Goal: Transaction & Acquisition: Book appointment/travel/reservation

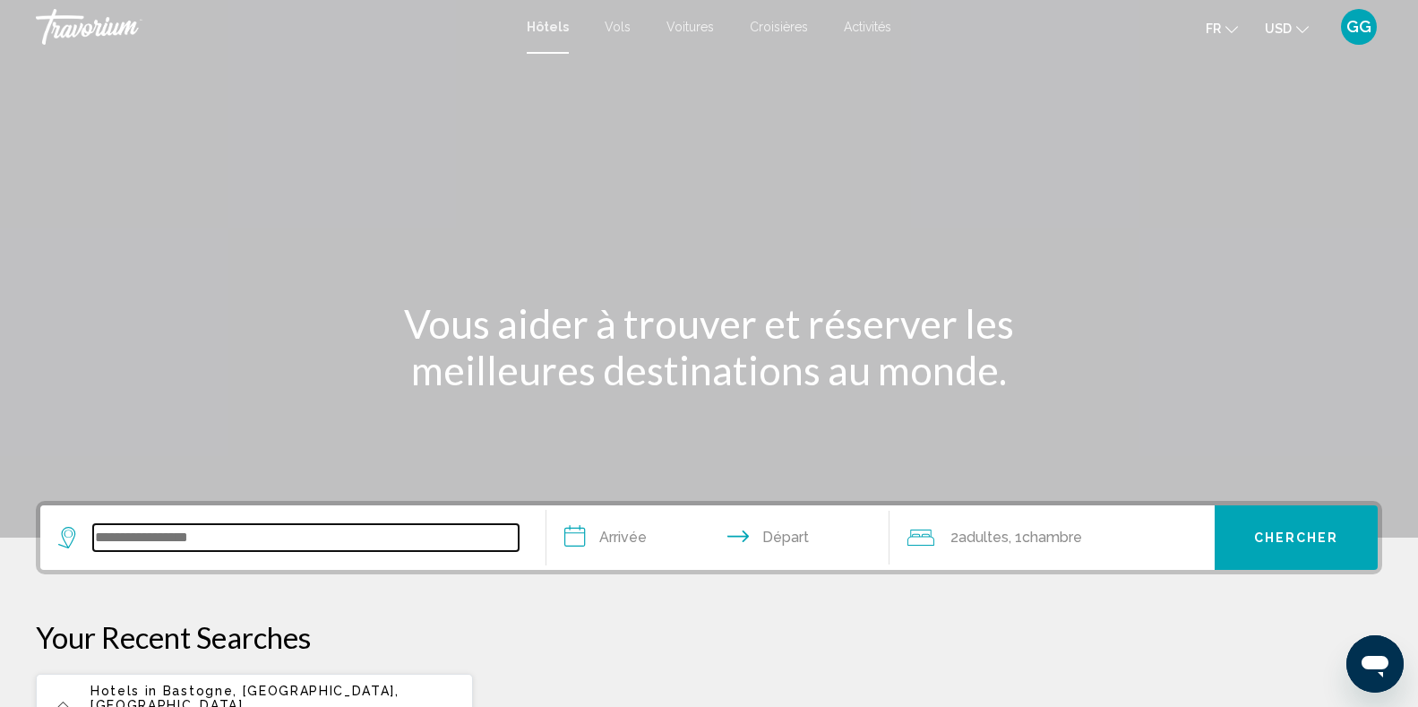
click at [429, 543] on input "Search widget" at bounding box center [305, 537] width 425 height 27
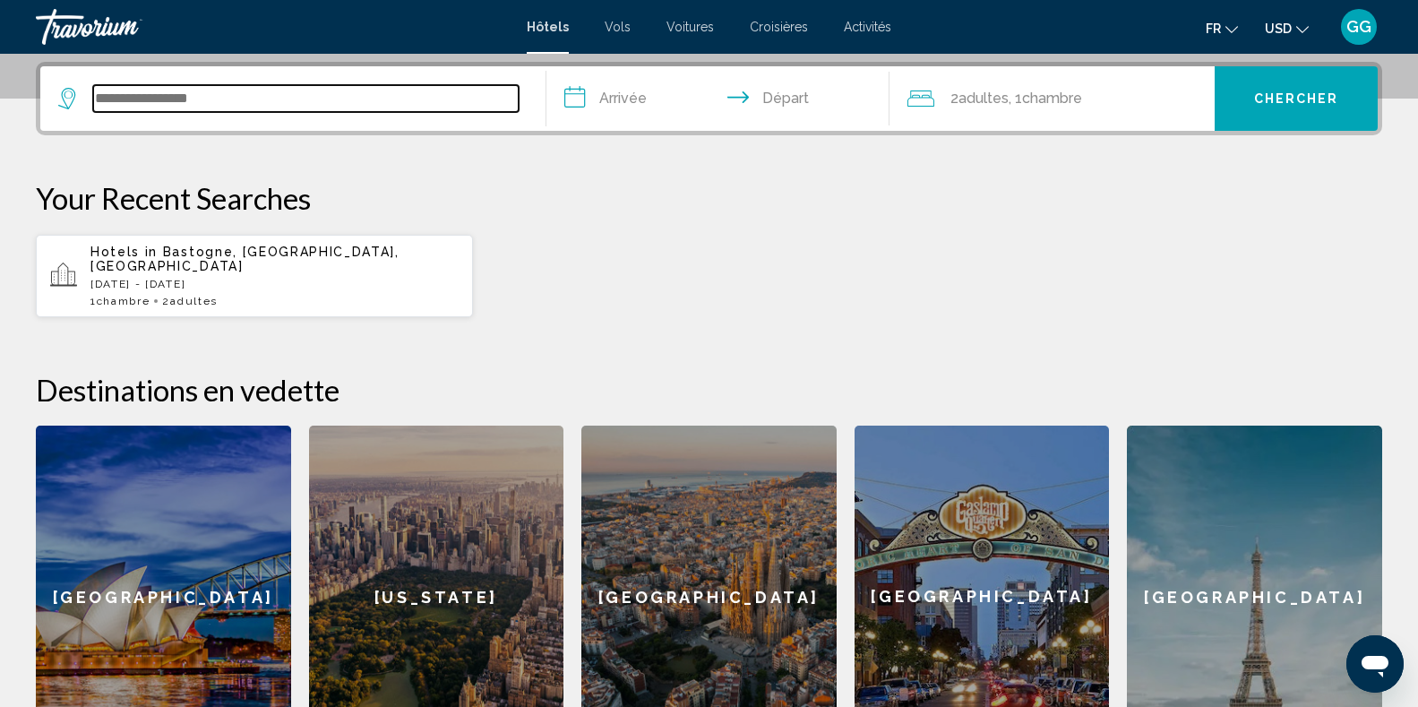
scroll to position [442, 0]
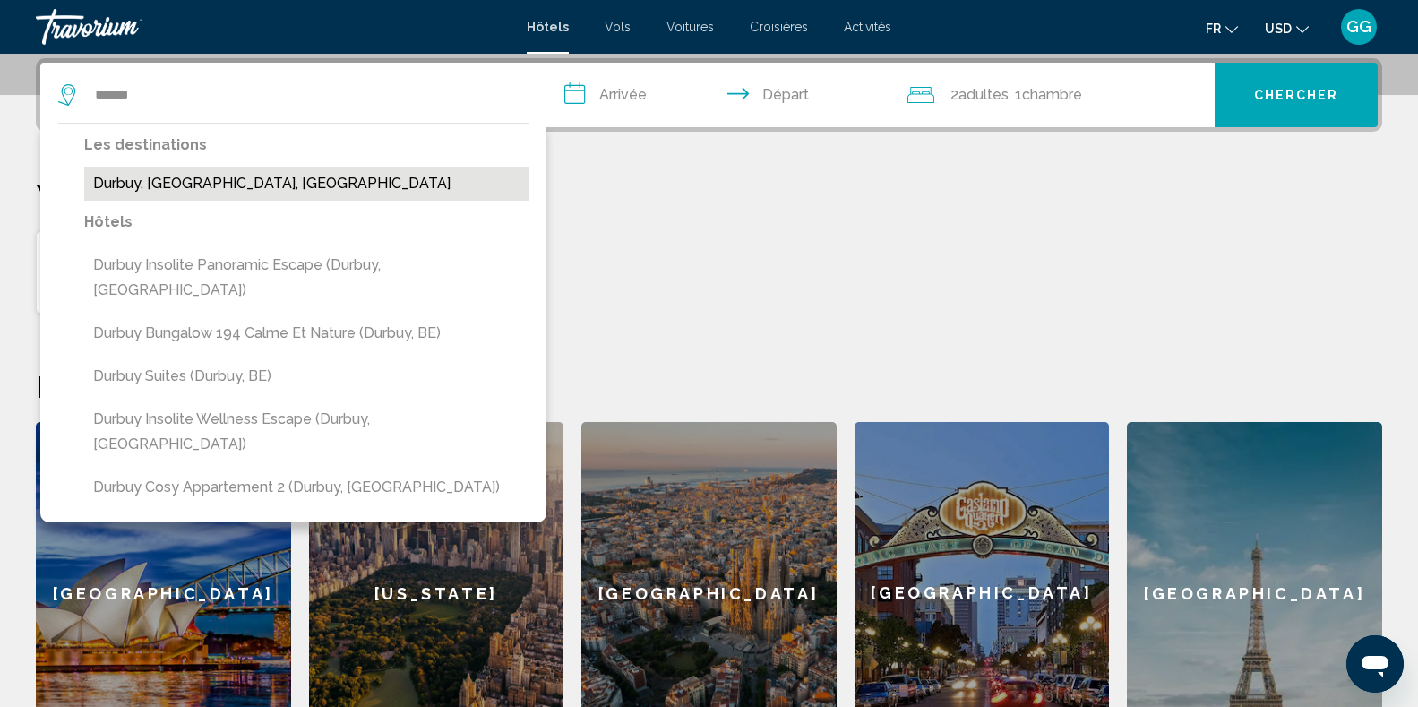
click at [387, 191] on button "Durbuy, [GEOGRAPHIC_DATA], [GEOGRAPHIC_DATA]" at bounding box center [306, 184] width 444 height 34
type input "**********"
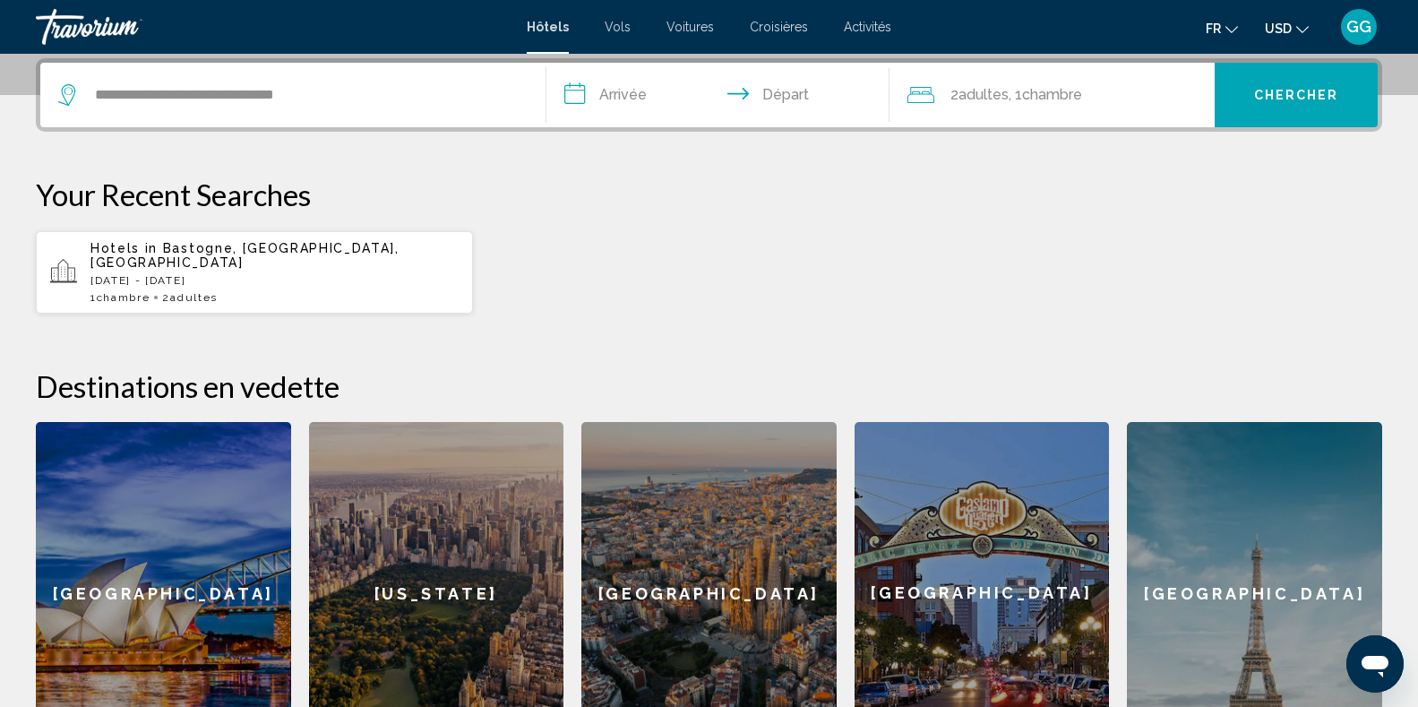
click at [613, 90] on input "**********" at bounding box center [721, 98] width 350 height 70
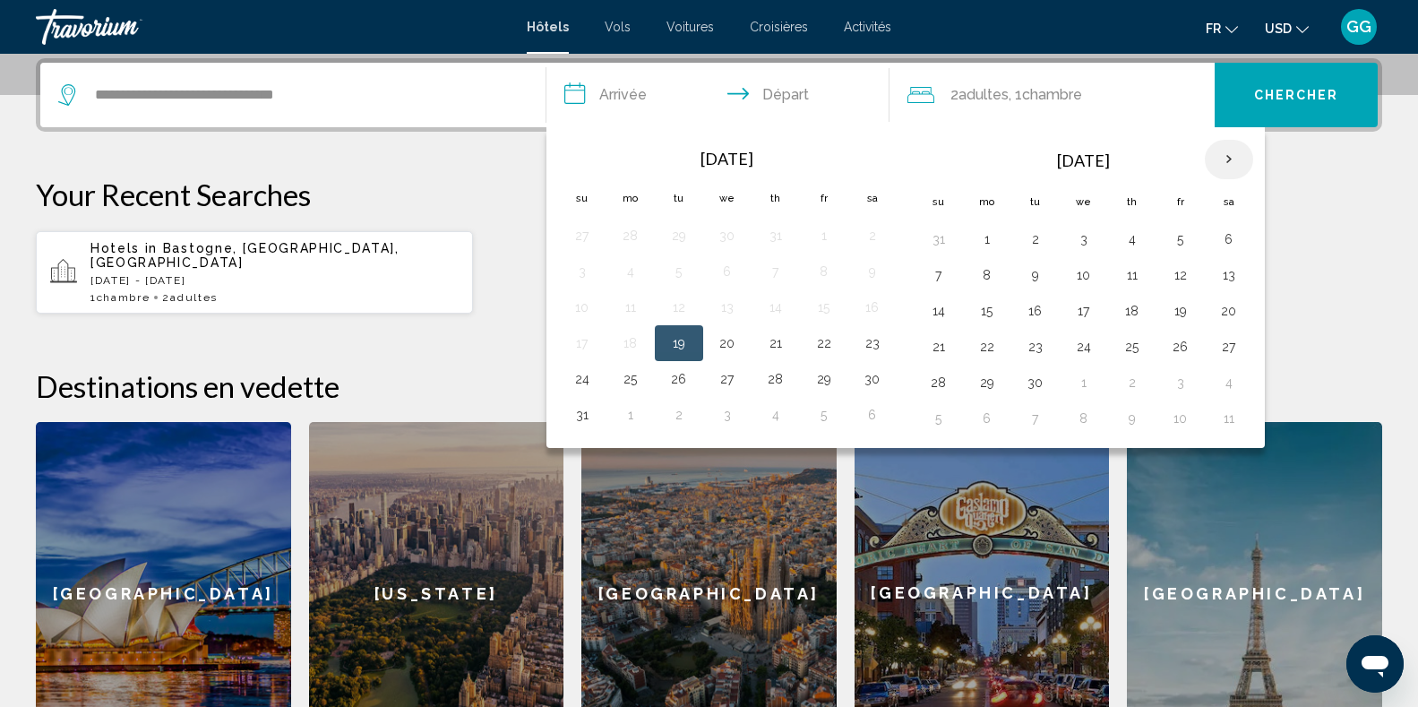
click at [1229, 167] on th "Next month" at bounding box center [1229, 159] width 48 height 39
click at [936, 382] on button "26" at bounding box center [938, 382] width 29 height 25
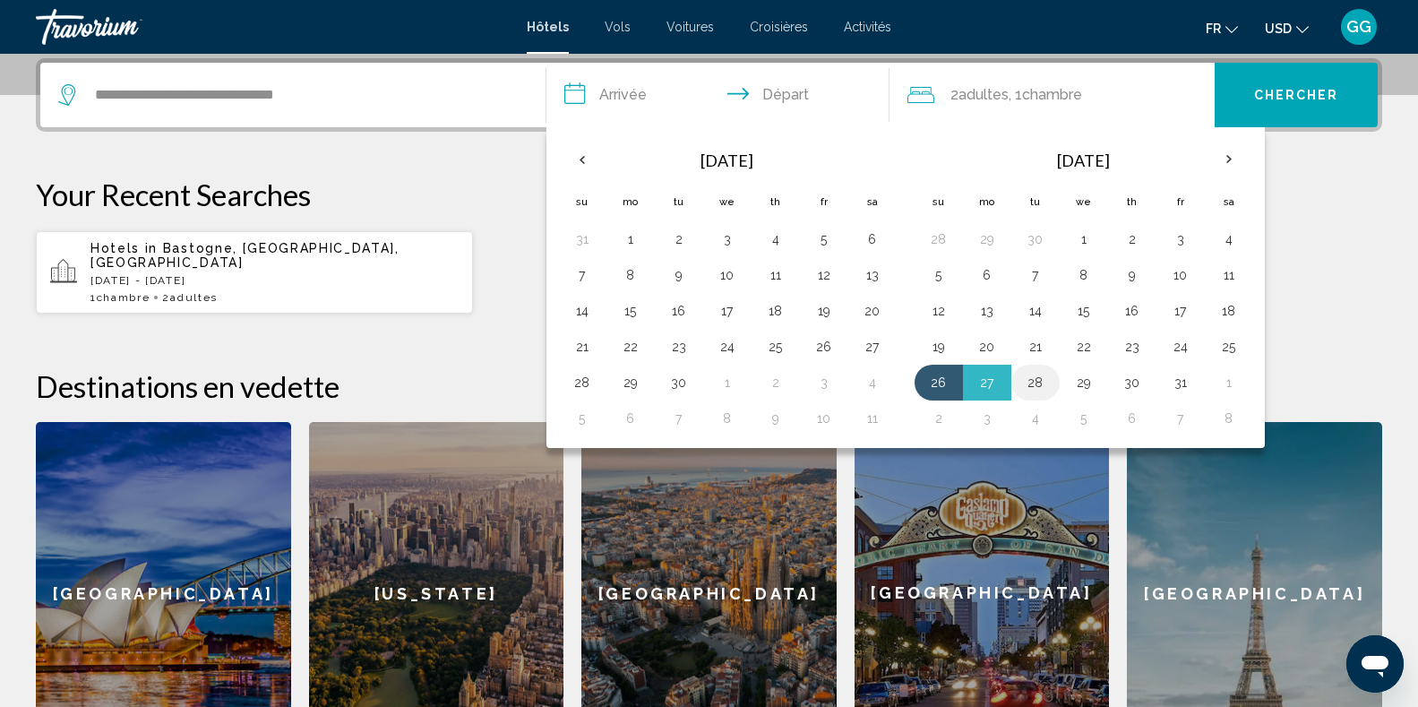
click at [1045, 385] on button "28" at bounding box center [1035, 382] width 29 height 25
type input "**********"
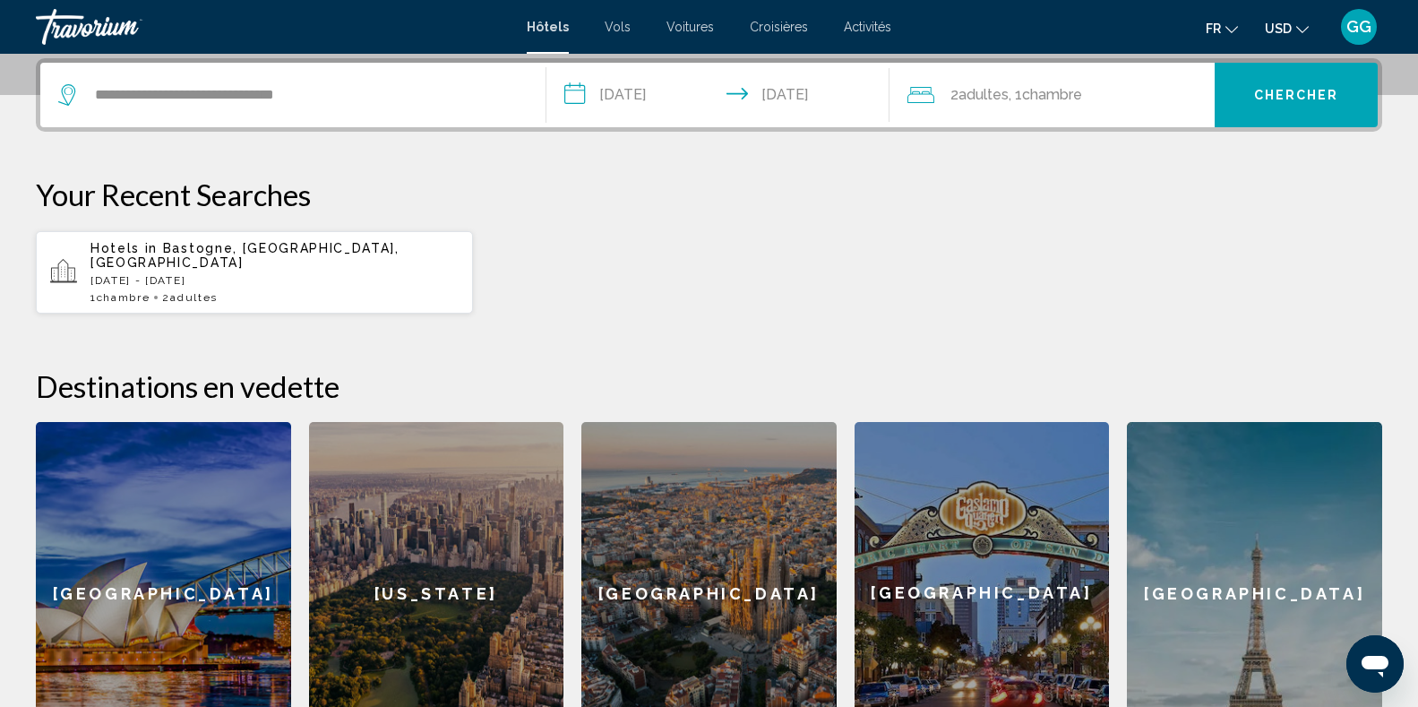
click at [1082, 94] on span "Chambre" at bounding box center [1052, 94] width 60 height 17
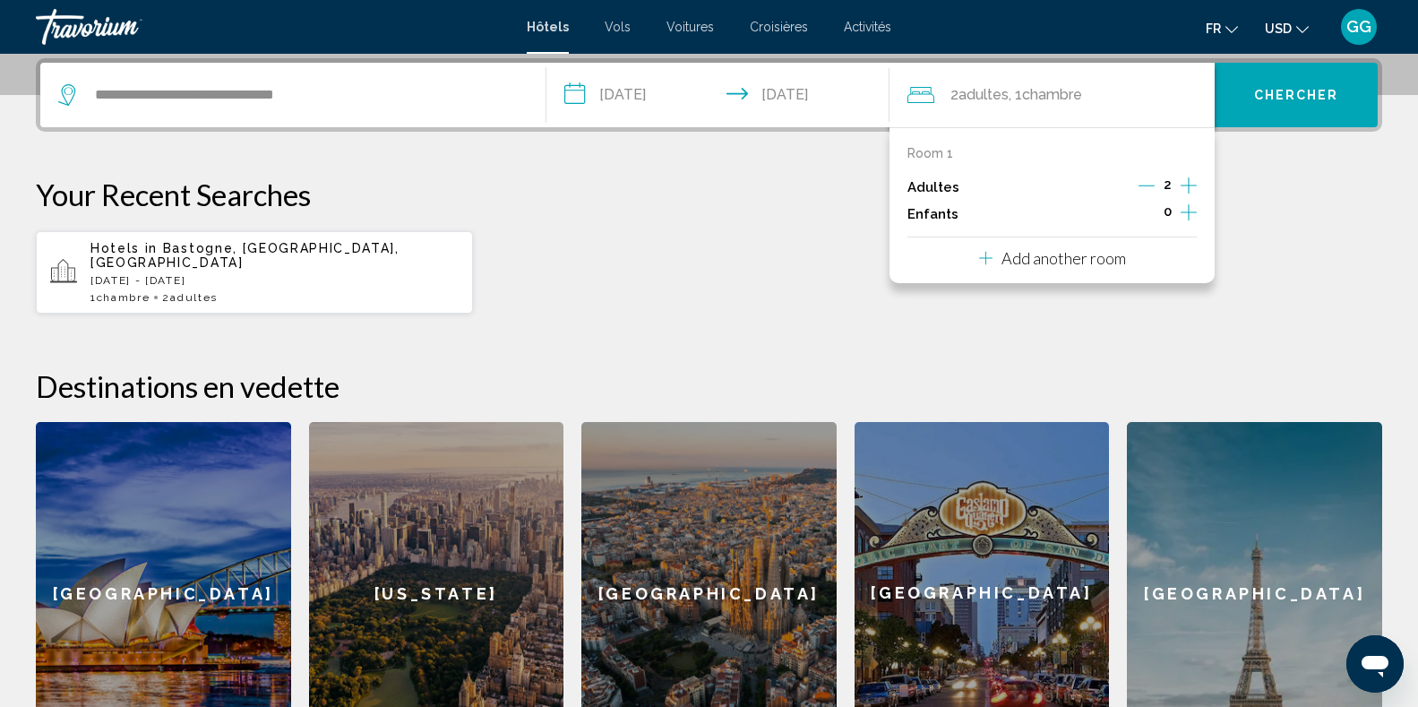
click at [1183, 214] on icon "Increment children" at bounding box center [1188, 212] width 16 height 21
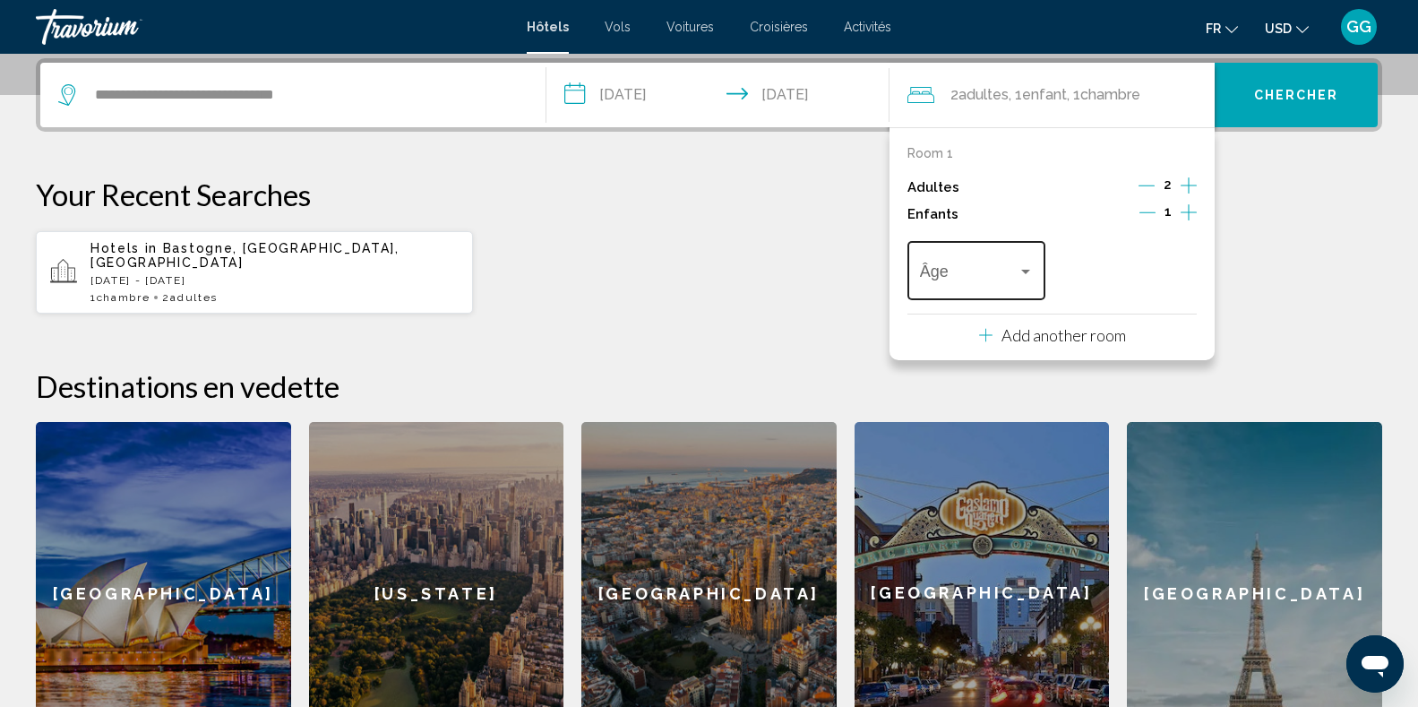
click at [1025, 260] on div "Âge" at bounding box center [977, 268] width 114 height 64
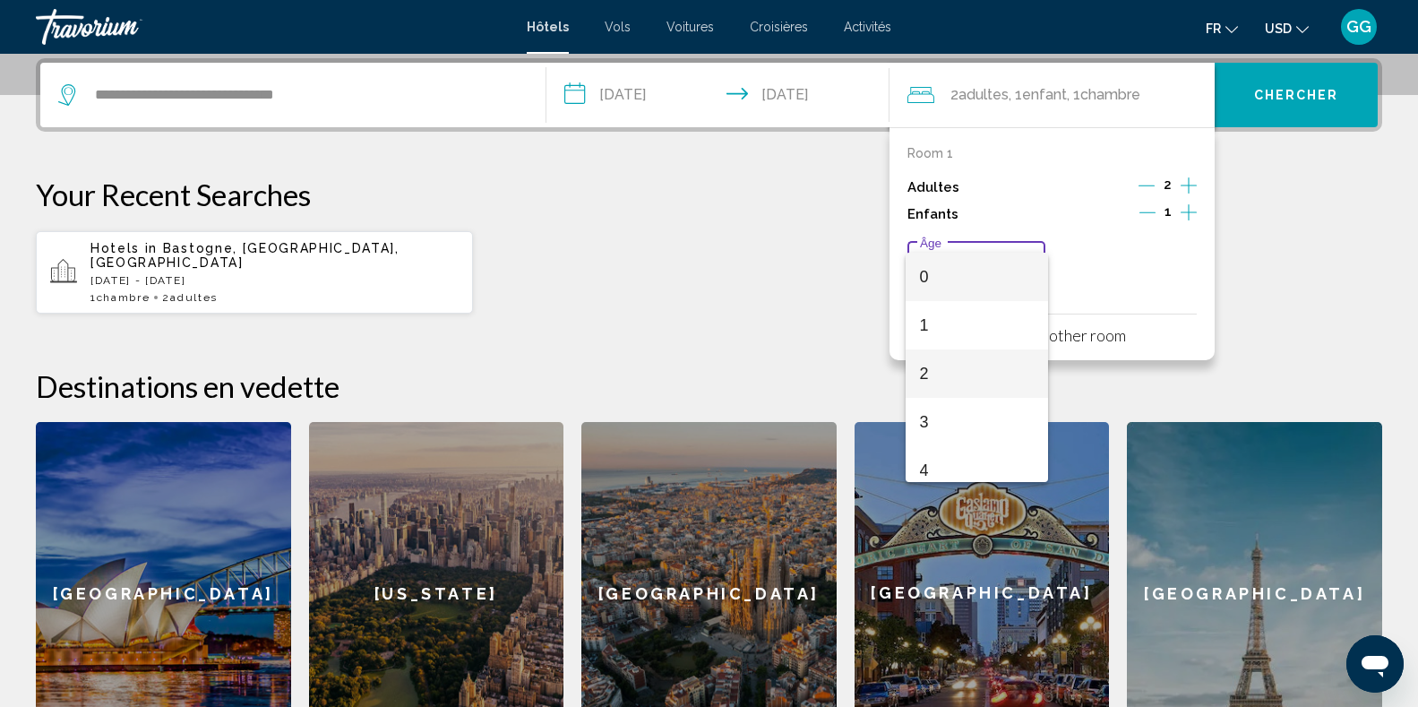
click at [989, 365] on span "2" at bounding box center [977, 373] width 114 height 48
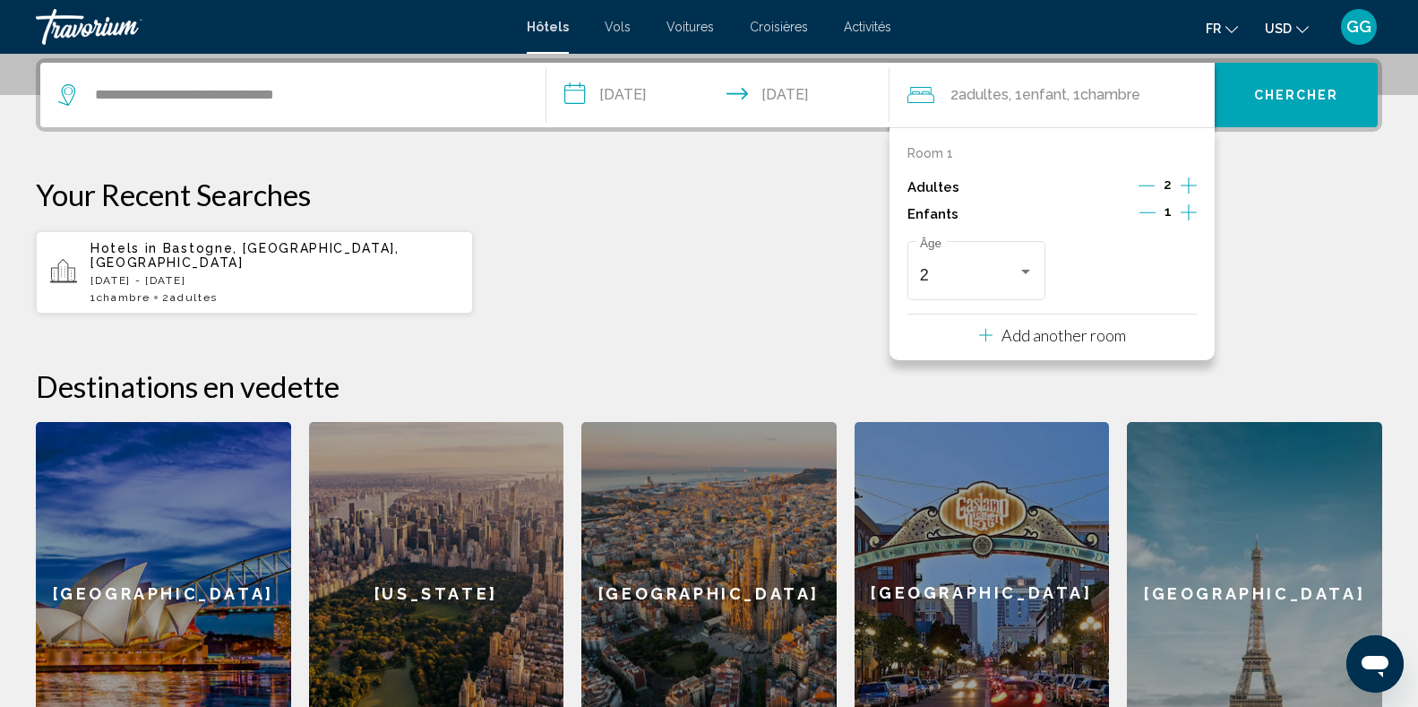
click at [1304, 109] on button "Chercher" at bounding box center [1295, 95] width 163 height 64
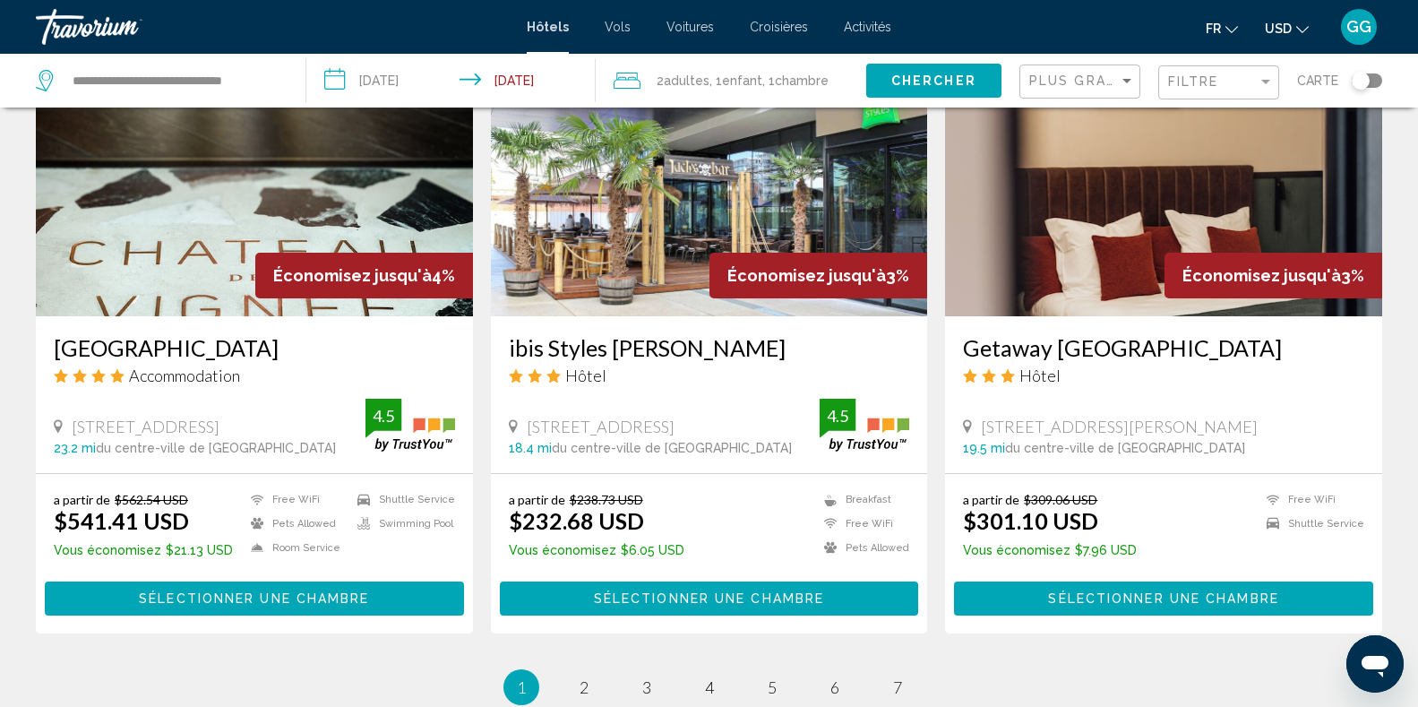
scroll to position [2149, 0]
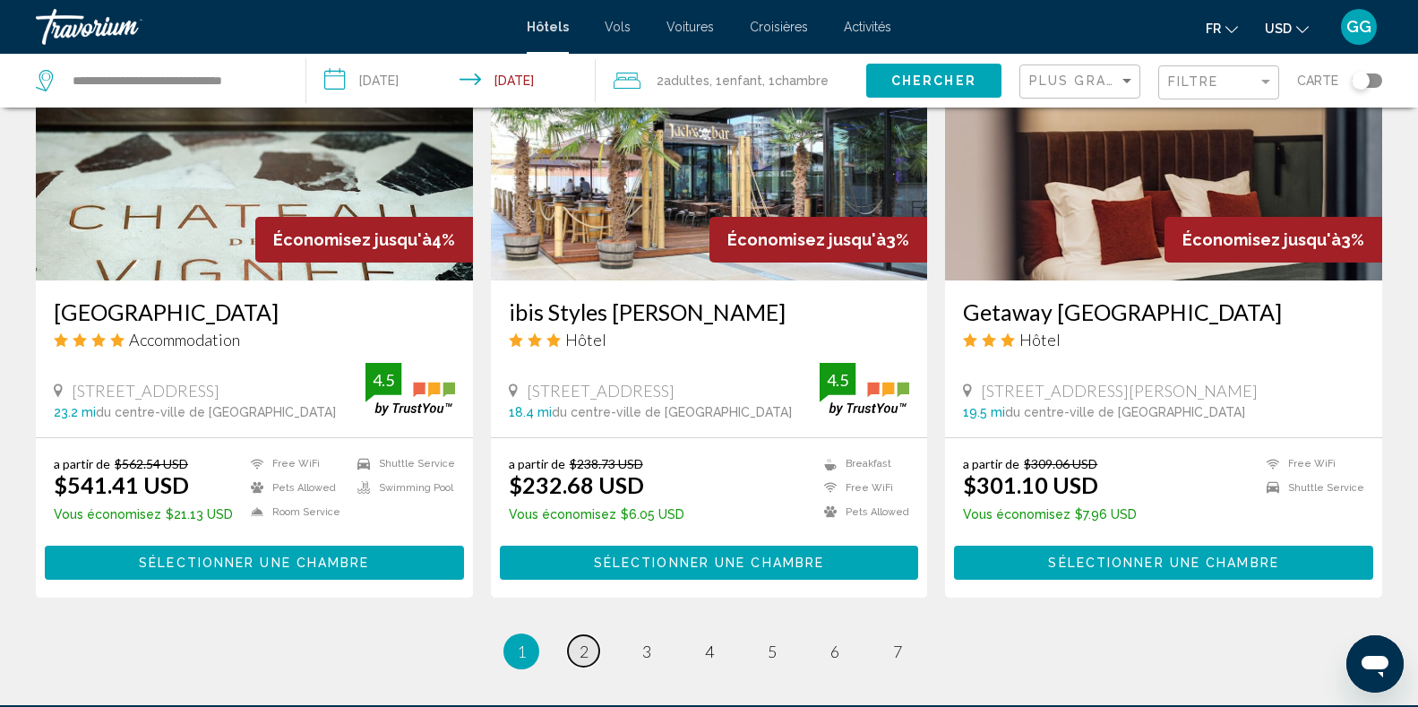
click at [588, 641] on span "2" at bounding box center [583, 651] width 9 height 20
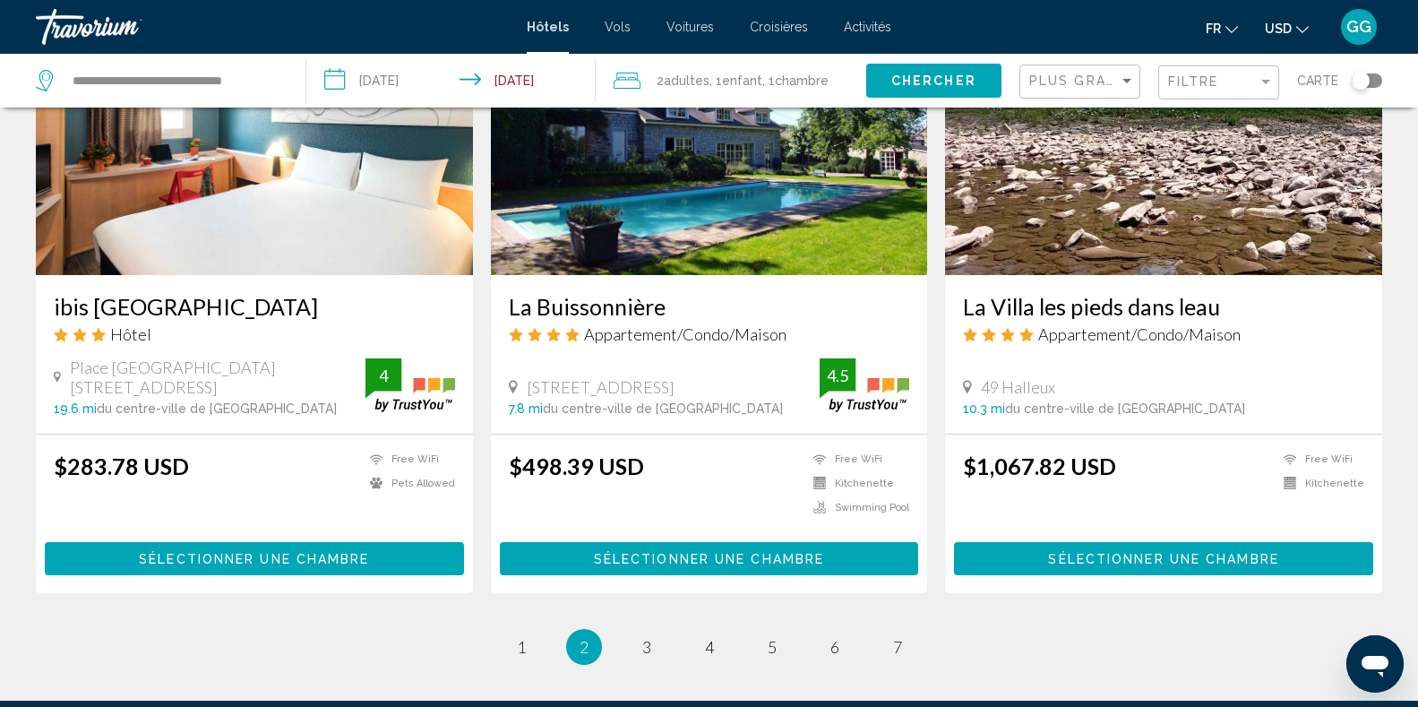
scroll to position [2114, 0]
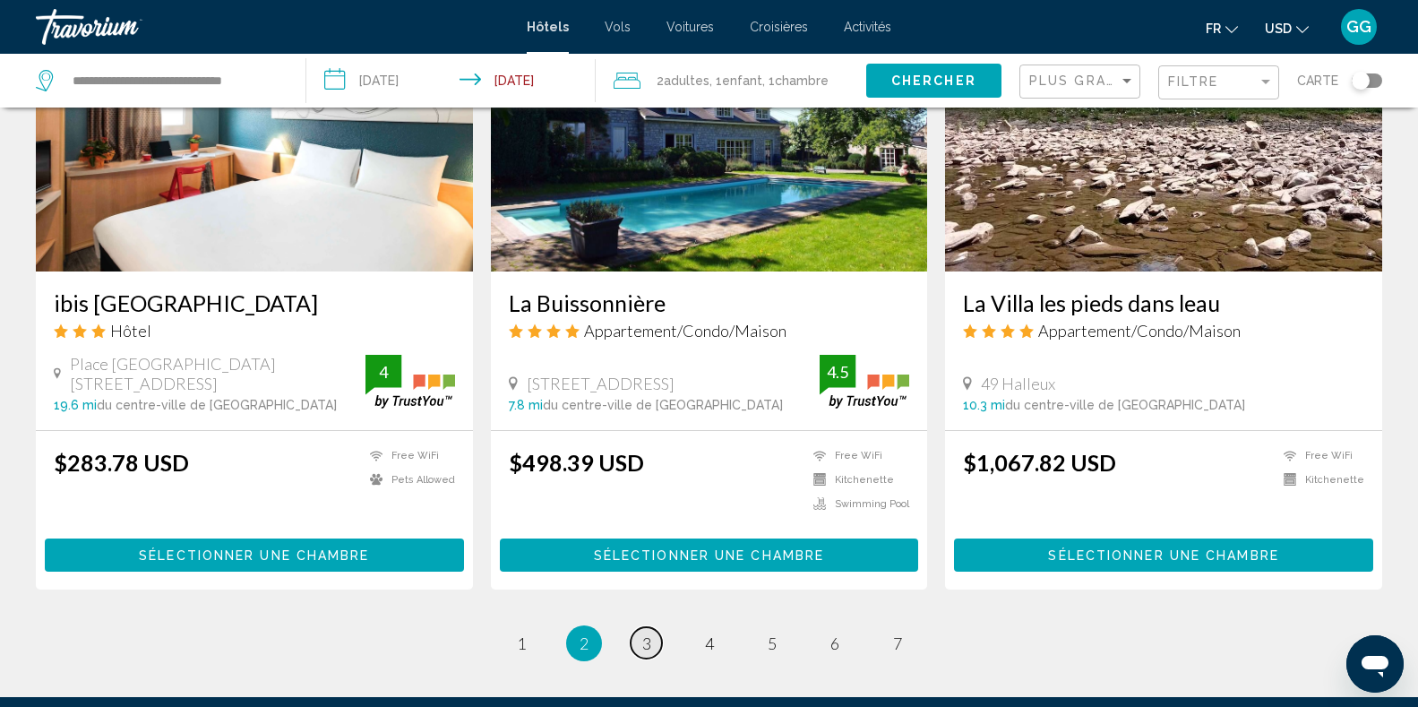
click at [642, 633] on span "3" at bounding box center [646, 643] width 9 height 20
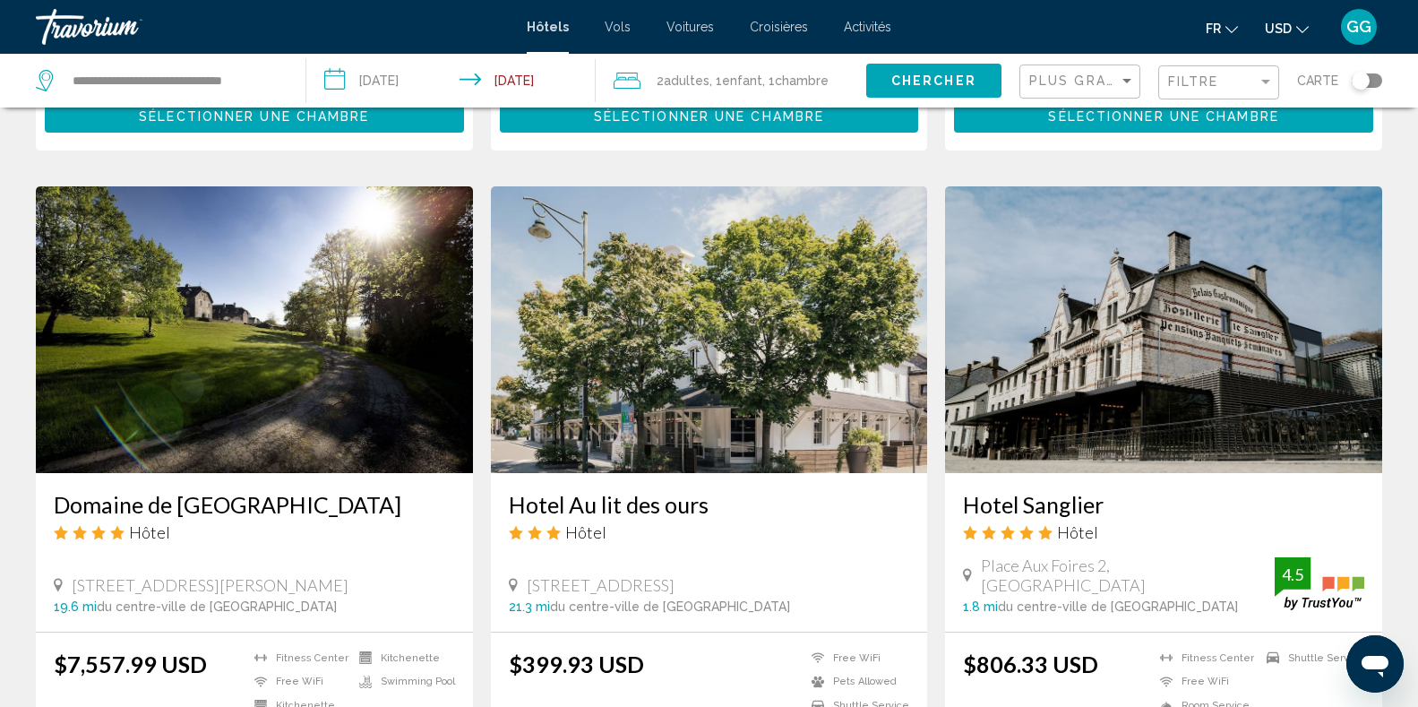
scroll to position [2006, 0]
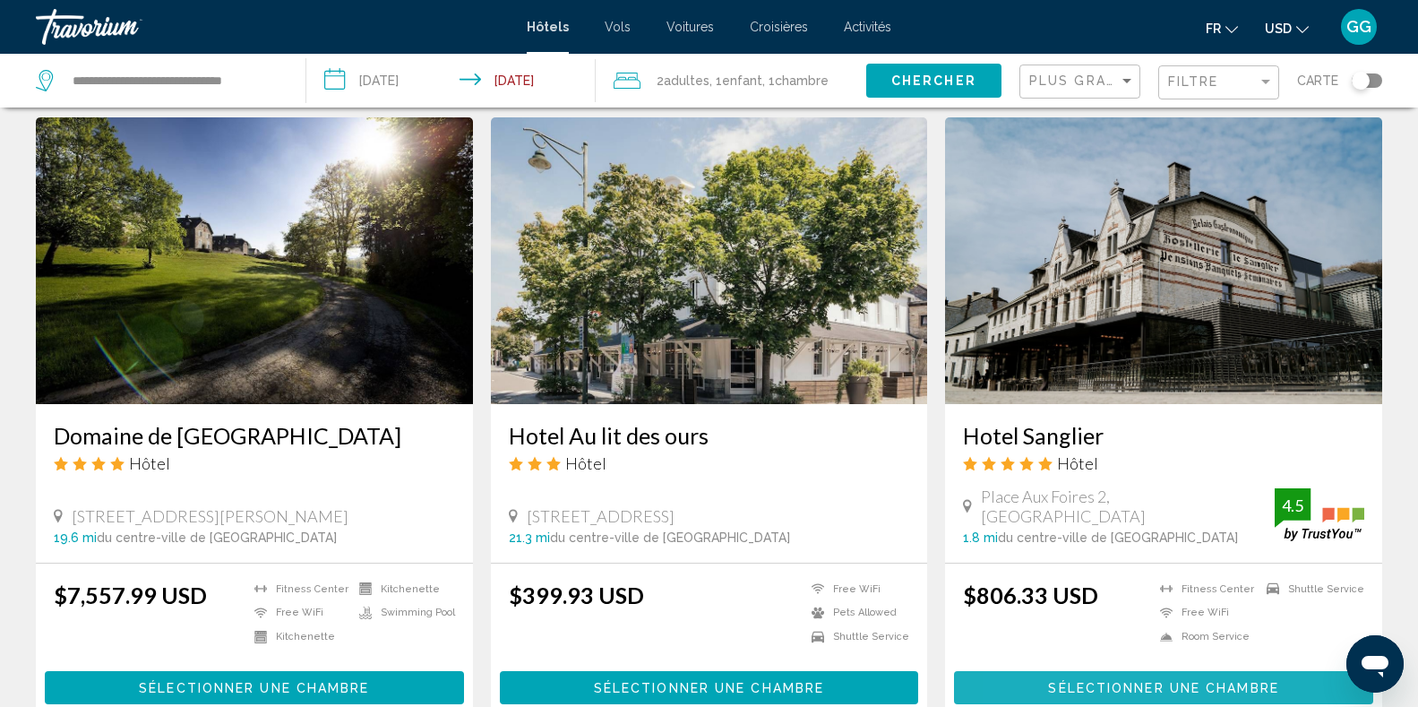
click at [1064, 690] on span "Sélectionner une chambre" at bounding box center [1163, 688] width 230 height 14
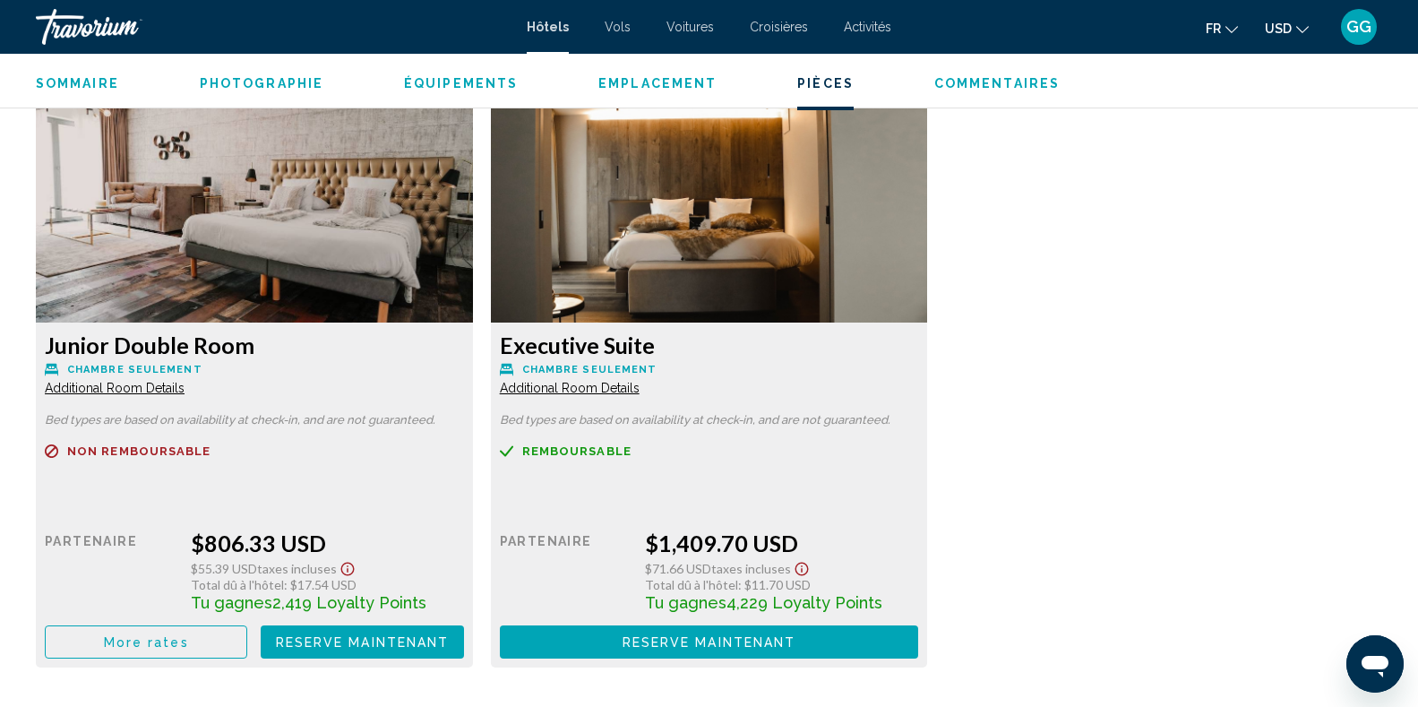
scroll to position [2200, 0]
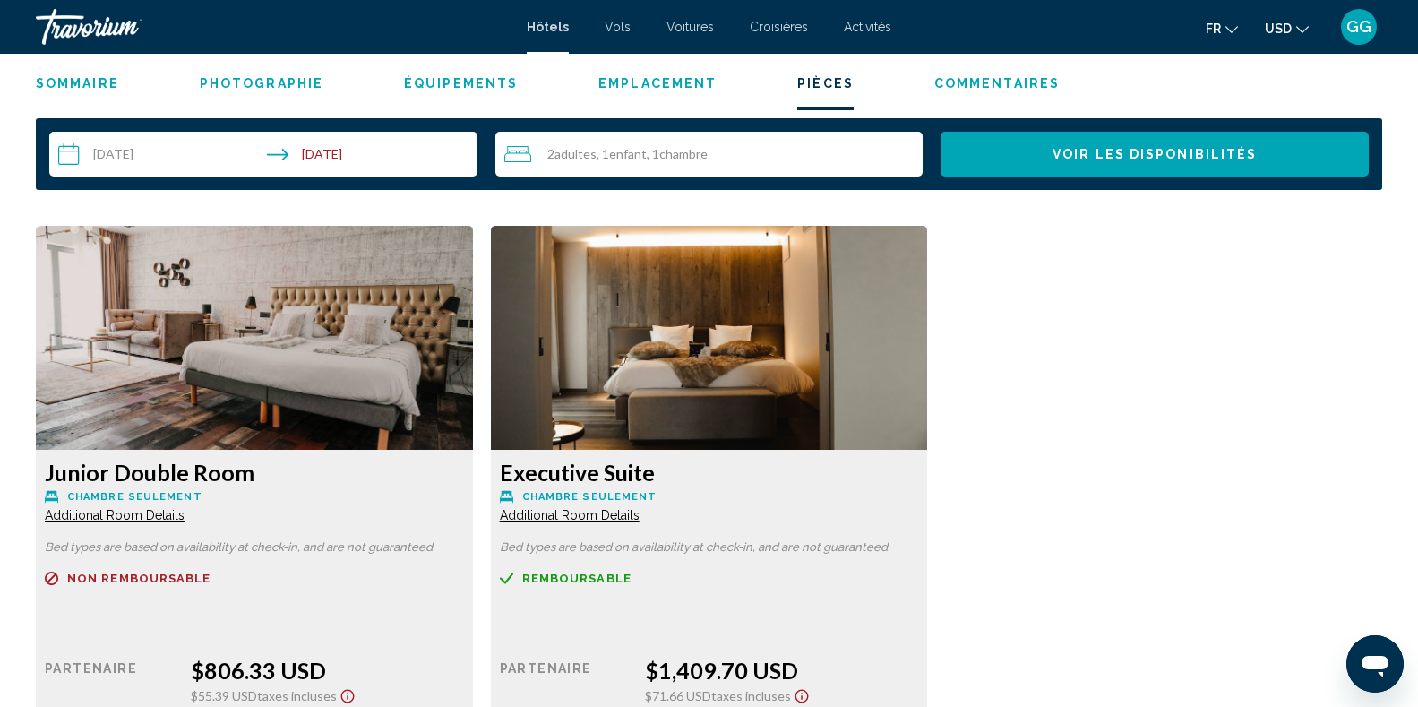
click at [287, 405] on img "Main content" at bounding box center [254, 338] width 437 height 224
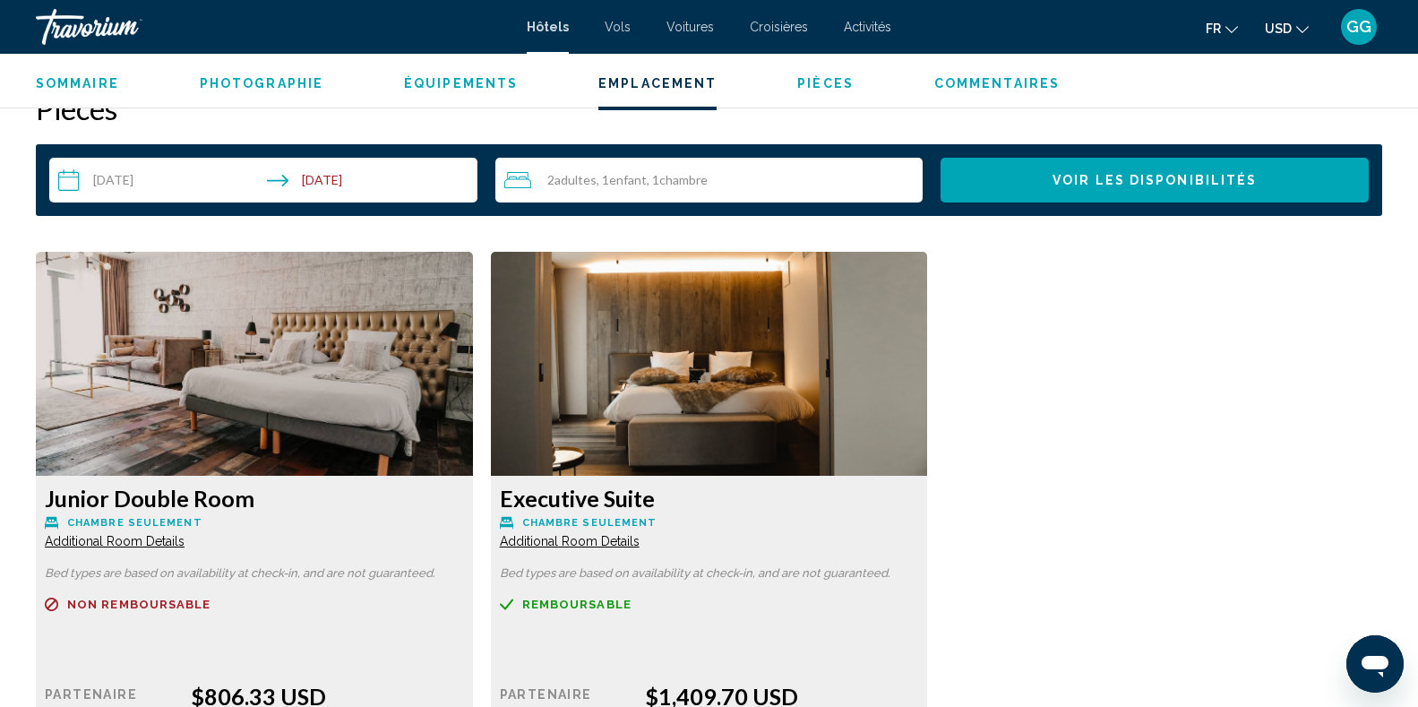
scroll to position [2128, 0]
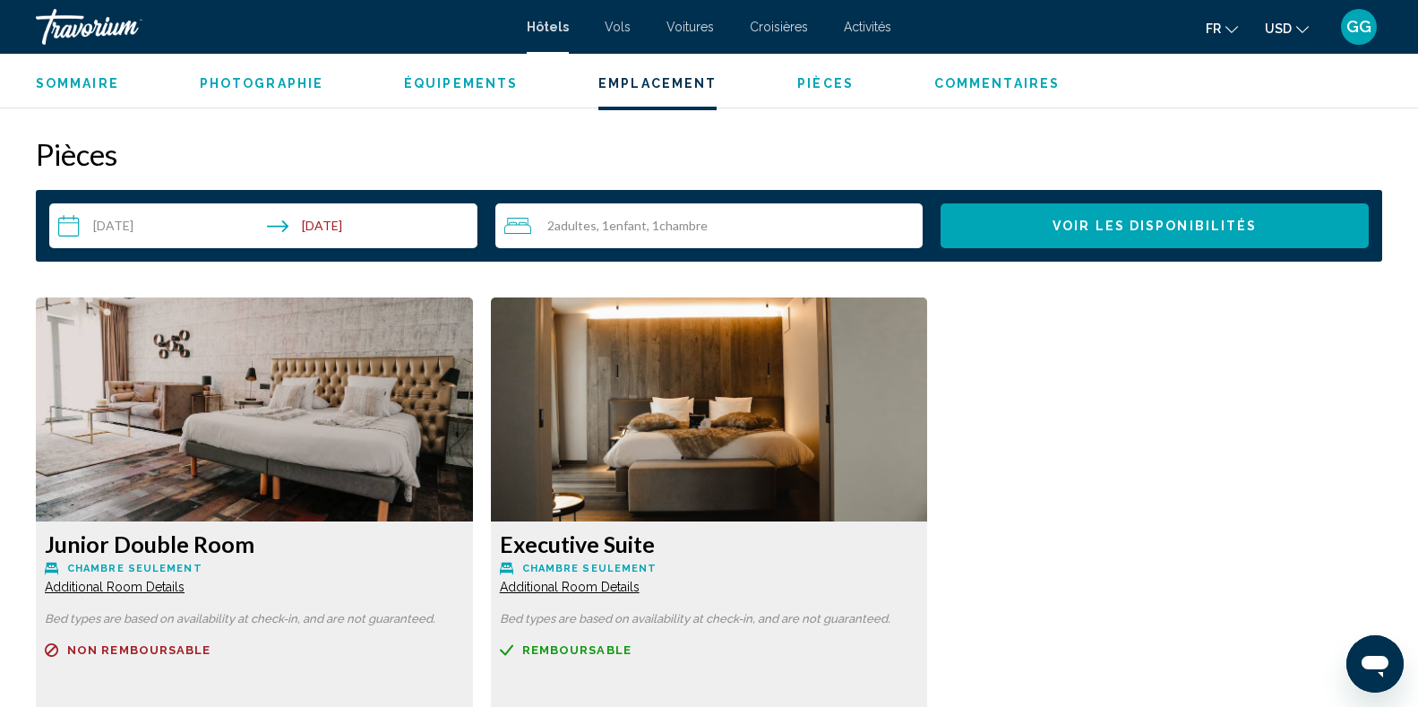
click at [142, 588] on span "Additional Room Details" at bounding box center [115, 586] width 140 height 14
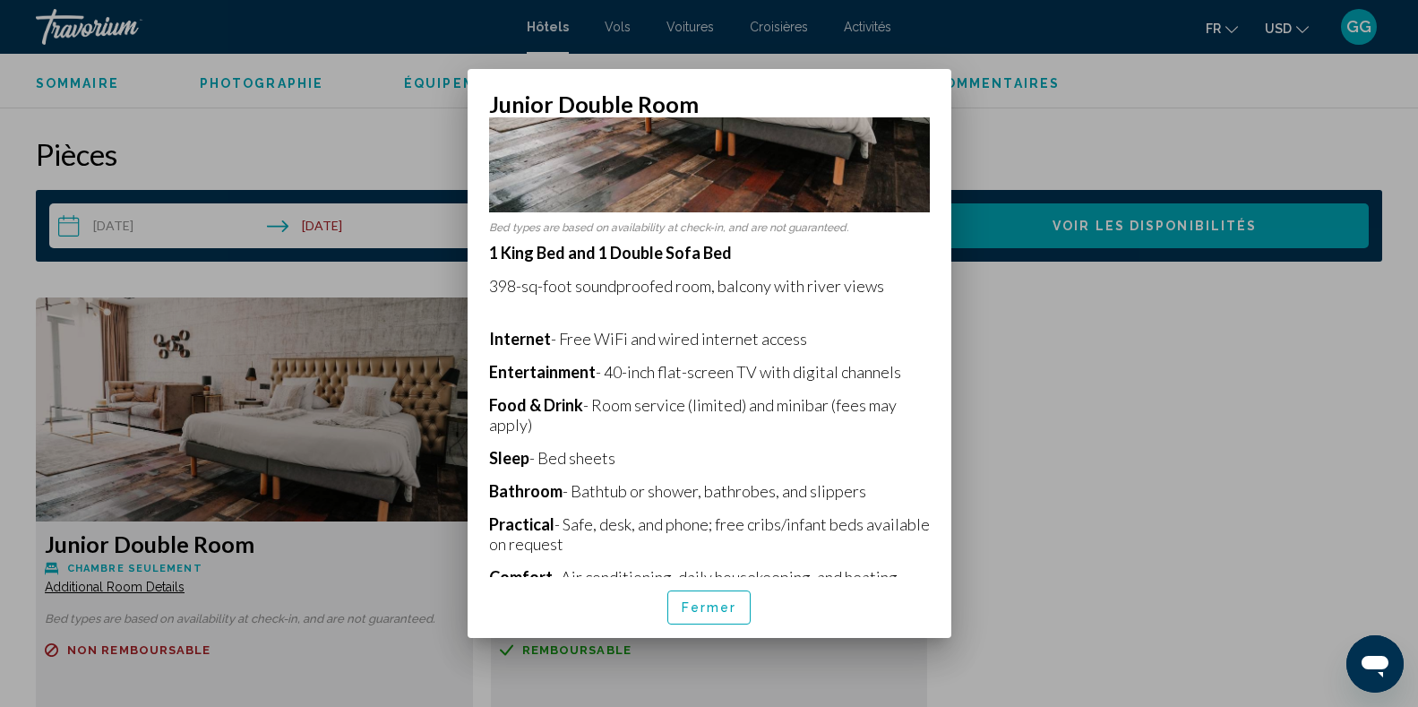
scroll to position [219, 0]
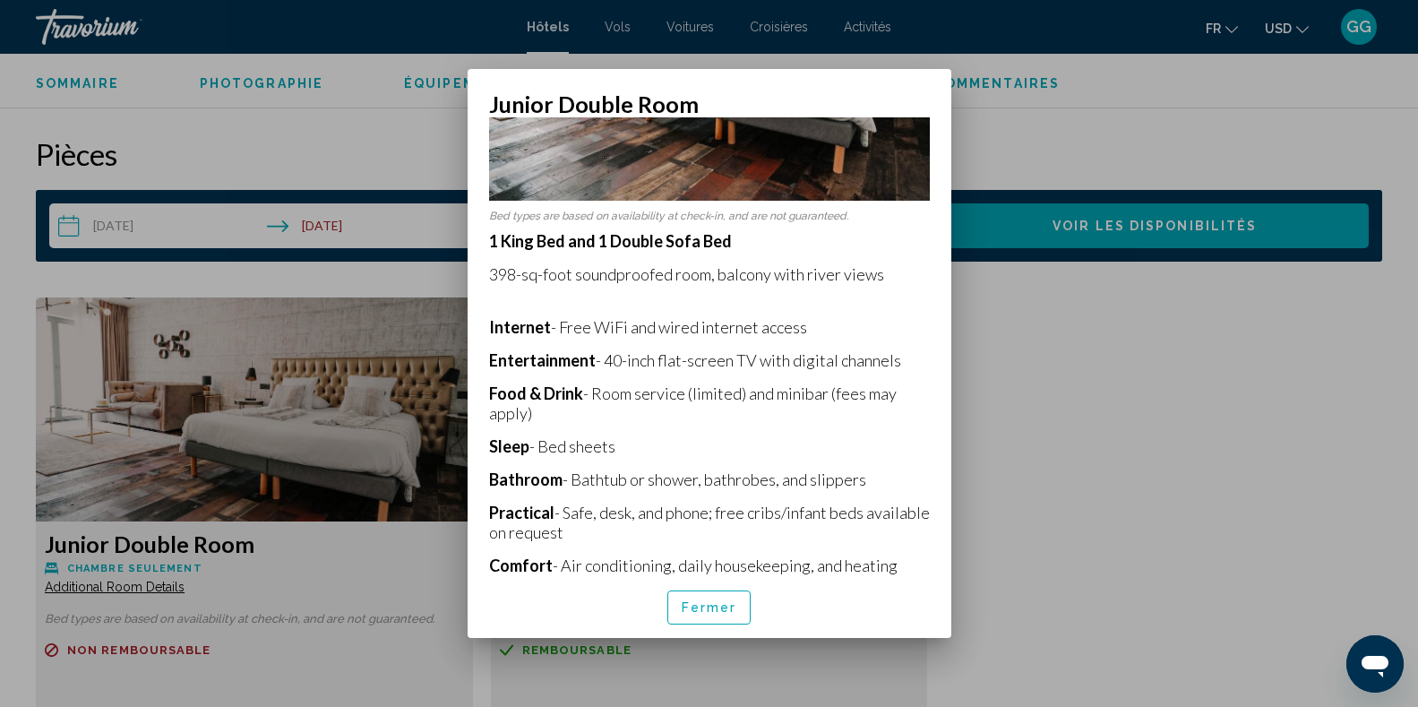
click at [704, 617] on button "Fermer" at bounding box center [709, 606] width 84 height 33
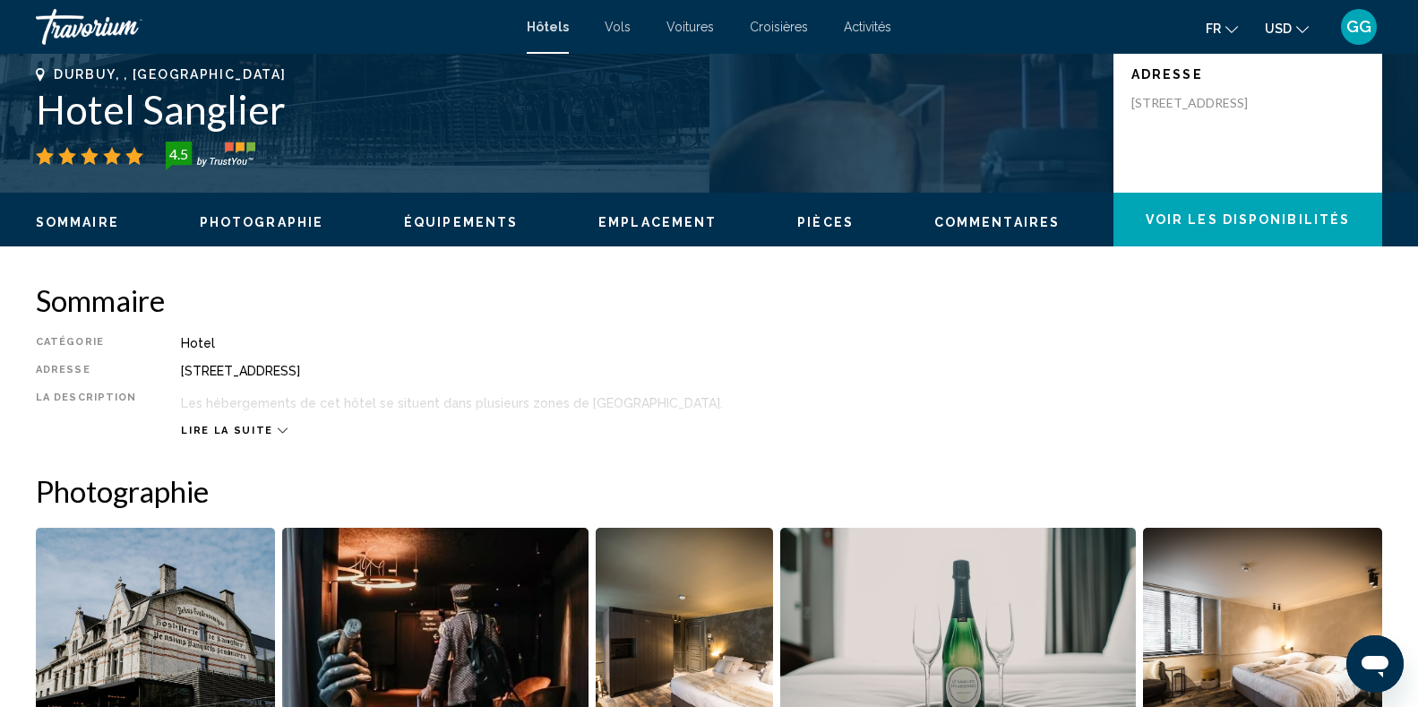
scroll to position [387, 0]
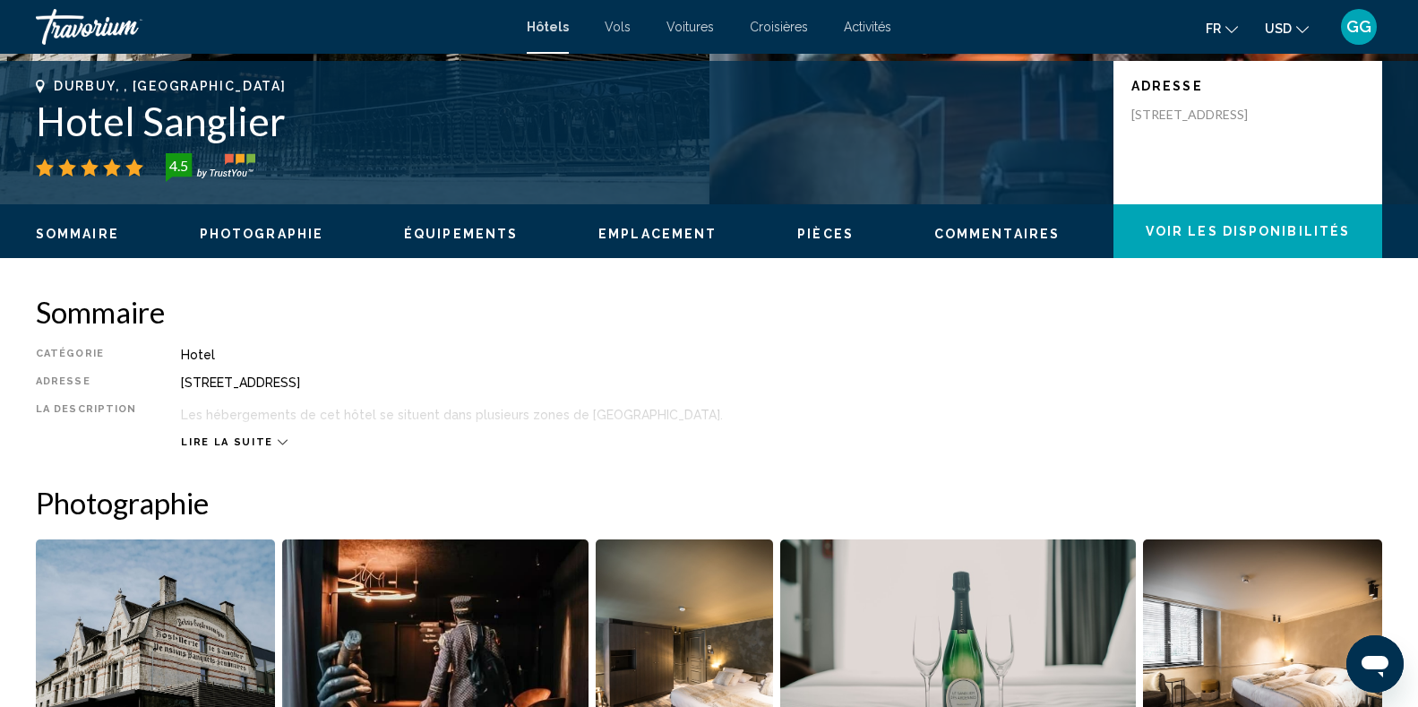
click at [749, 377] on div "[STREET_ADDRESS]" at bounding box center [781, 382] width 1201 height 14
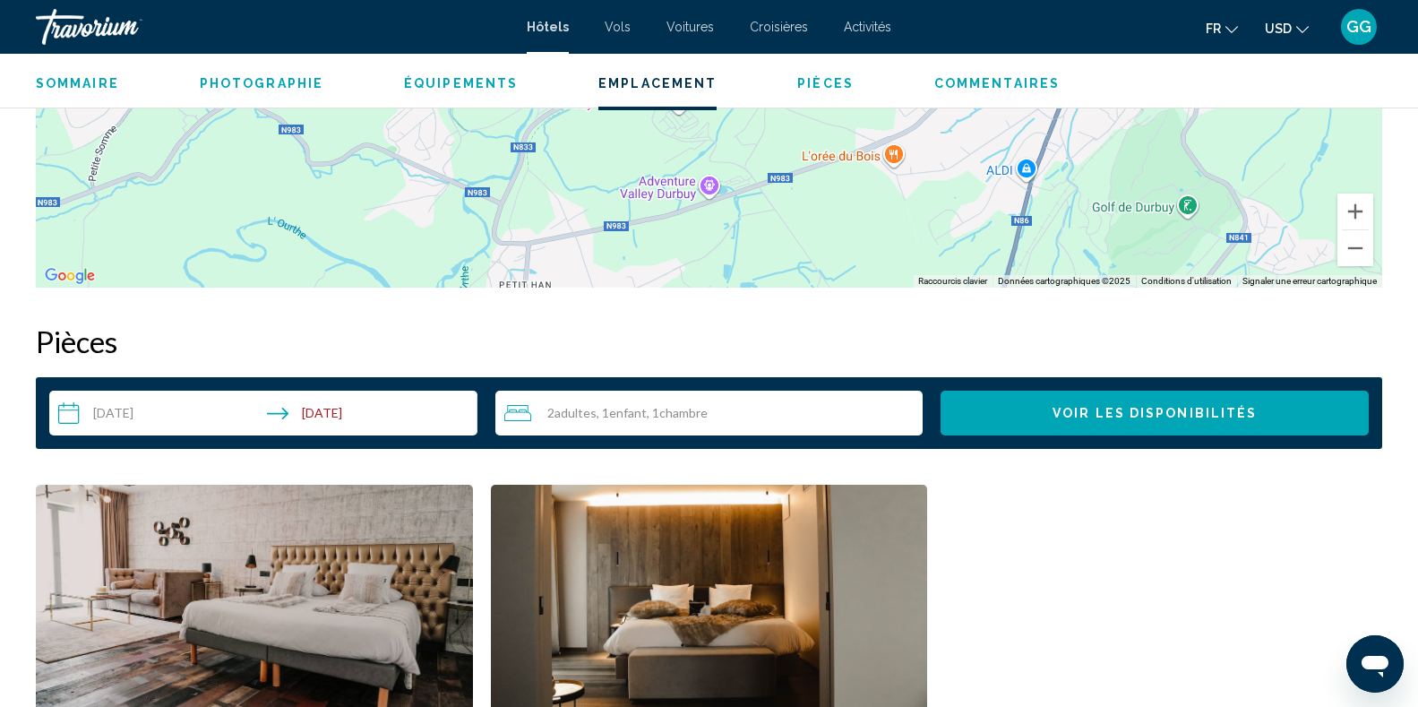
scroll to position [2214, 0]
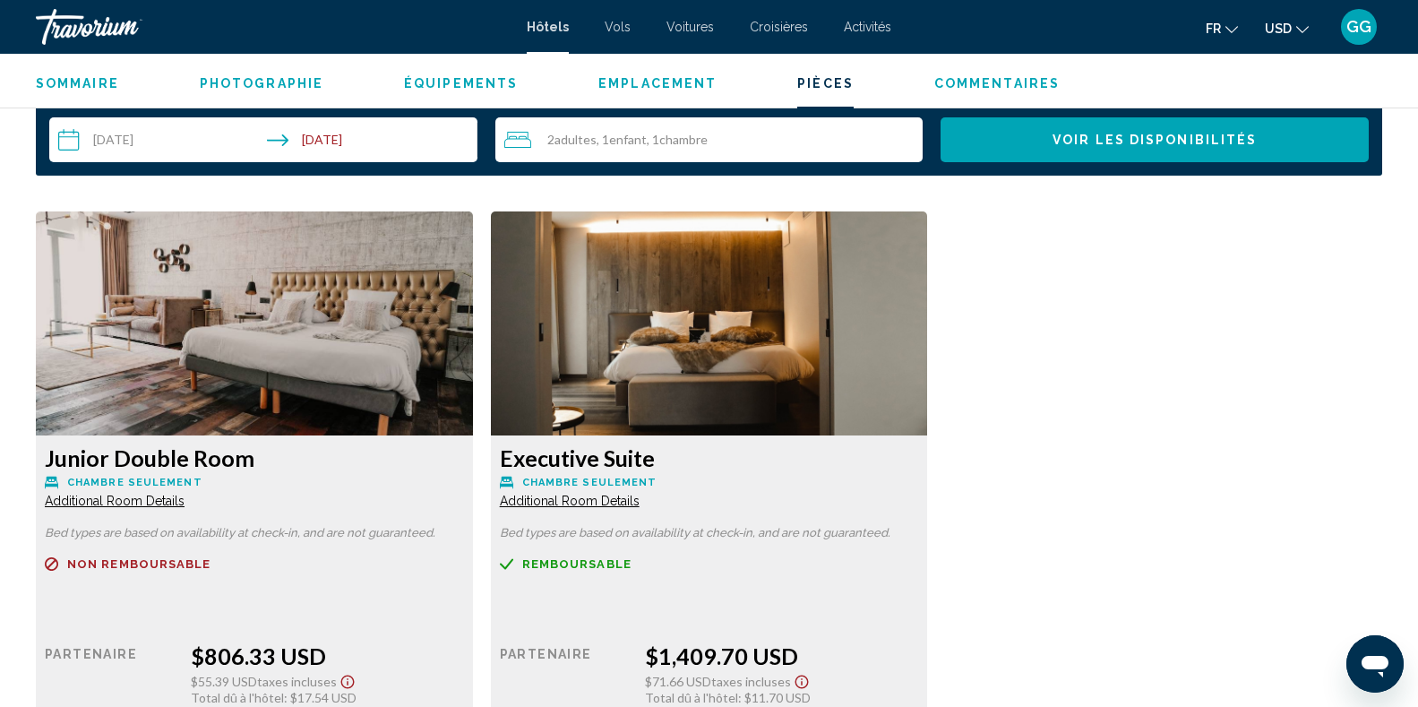
click at [1295, 33] on button "USD USD ($) MXN (Mex$) CAD (Can$) GBP (£) EUR (€) AUD (A$) NZD (NZ$) CNY (CN¥)" at bounding box center [1287, 28] width 44 height 26
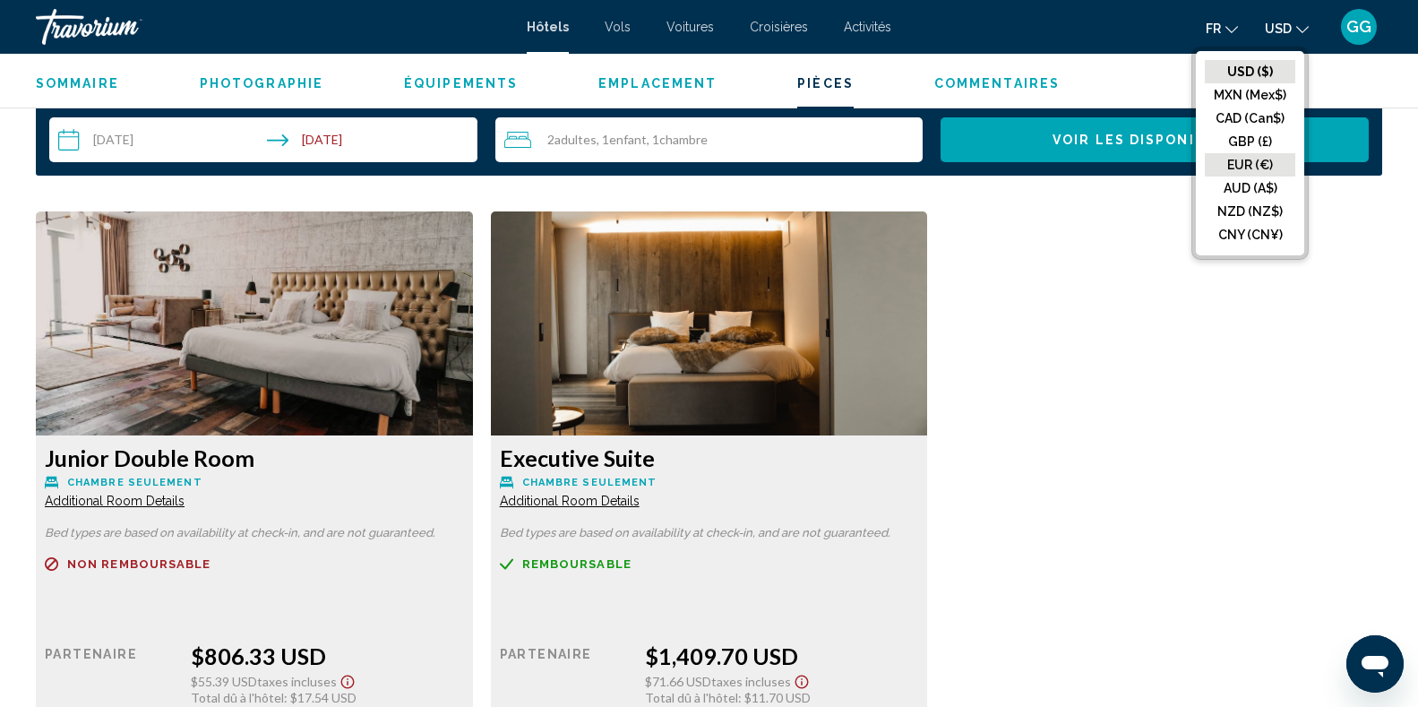
click at [1265, 160] on button "EUR (€)" at bounding box center [1250, 164] width 90 height 23
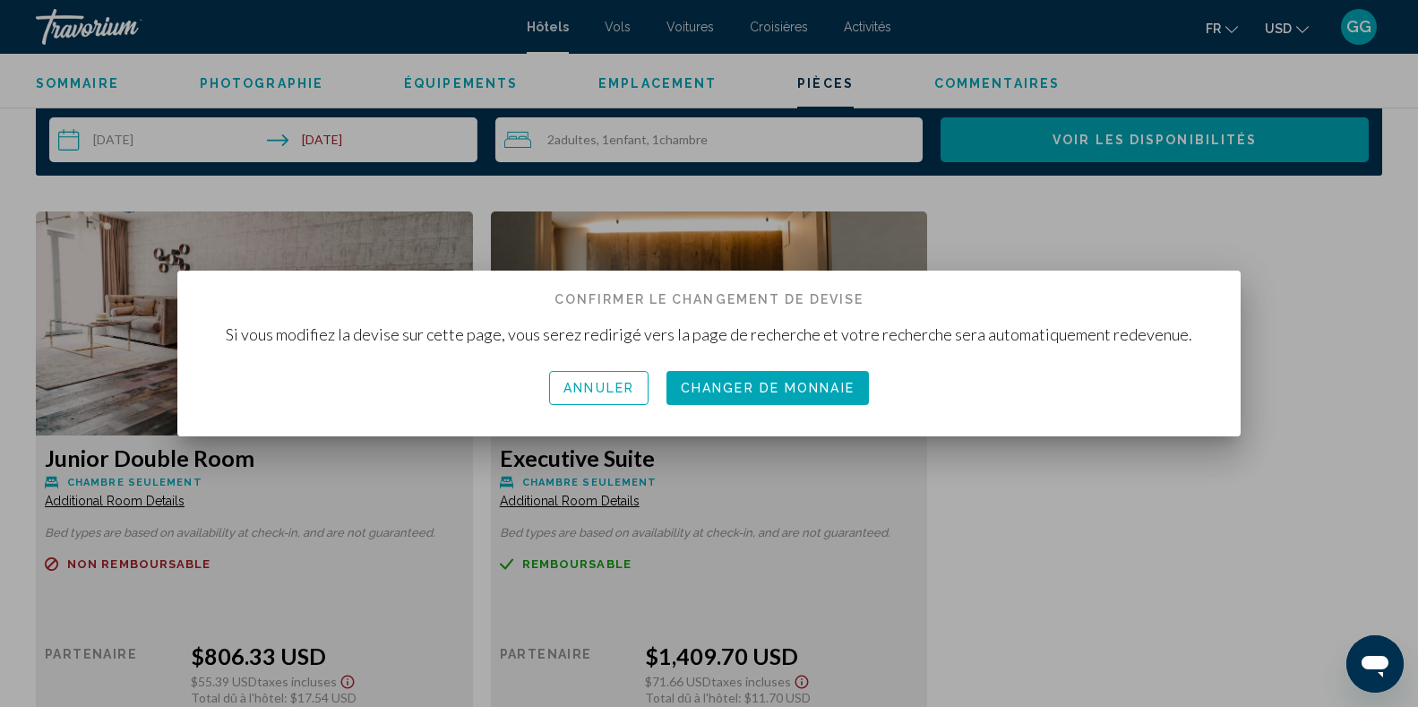
scroll to position [0, 0]
click at [766, 396] on span "Changer de monnaie" at bounding box center [768, 389] width 174 height 14
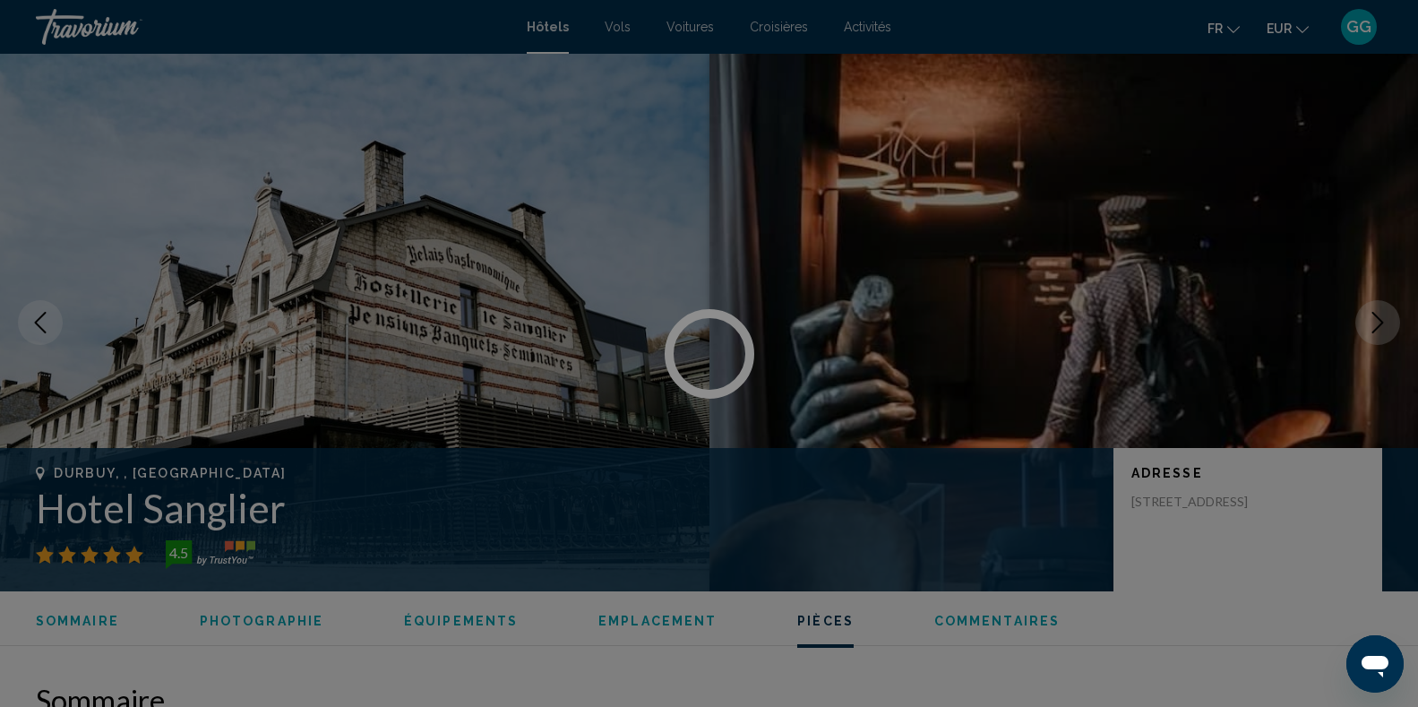
scroll to position [2214, 0]
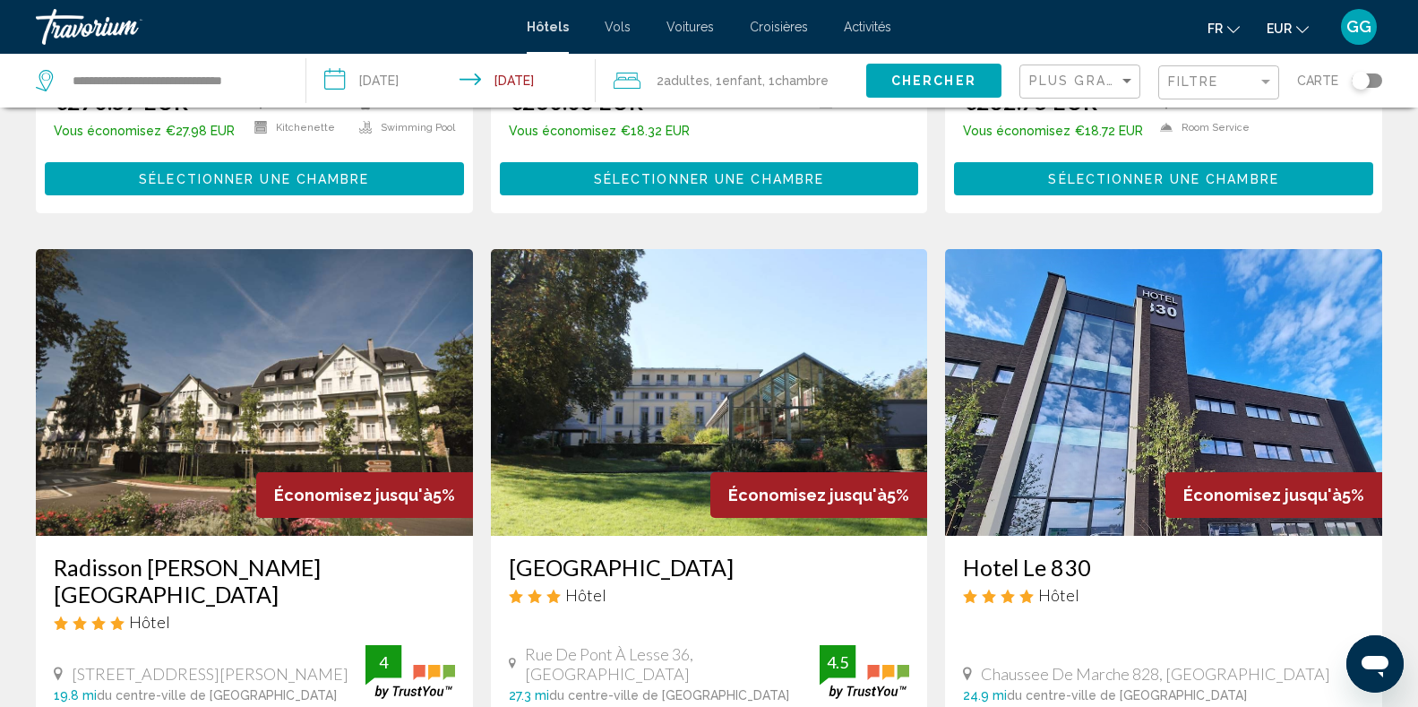
scroll to position [1254, 0]
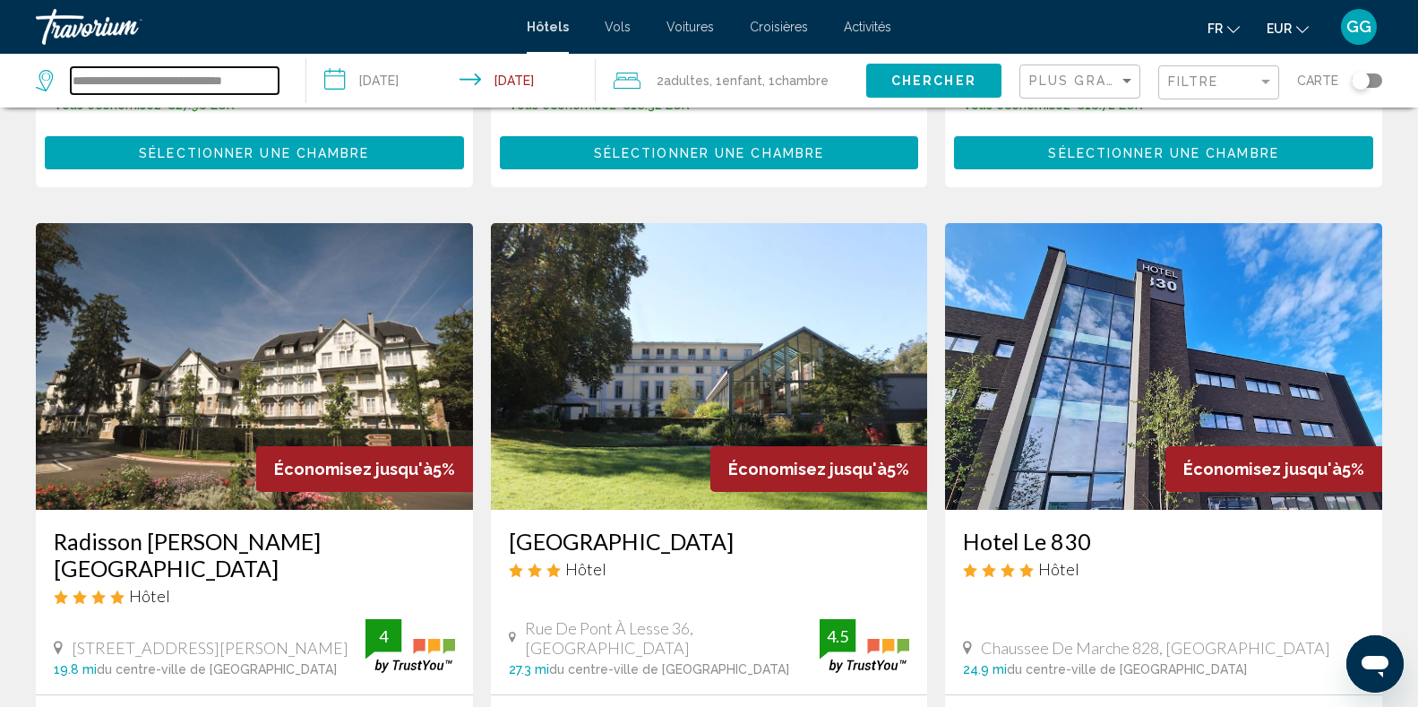
click at [245, 85] on input "**********" at bounding box center [175, 80] width 208 height 27
drag, startPoint x: 258, startPoint y: 78, endPoint x: 8, endPoint y: 75, distance: 249.9
click at [8, 75] on app-destination-search "**********" at bounding box center [153, 81] width 306 height 54
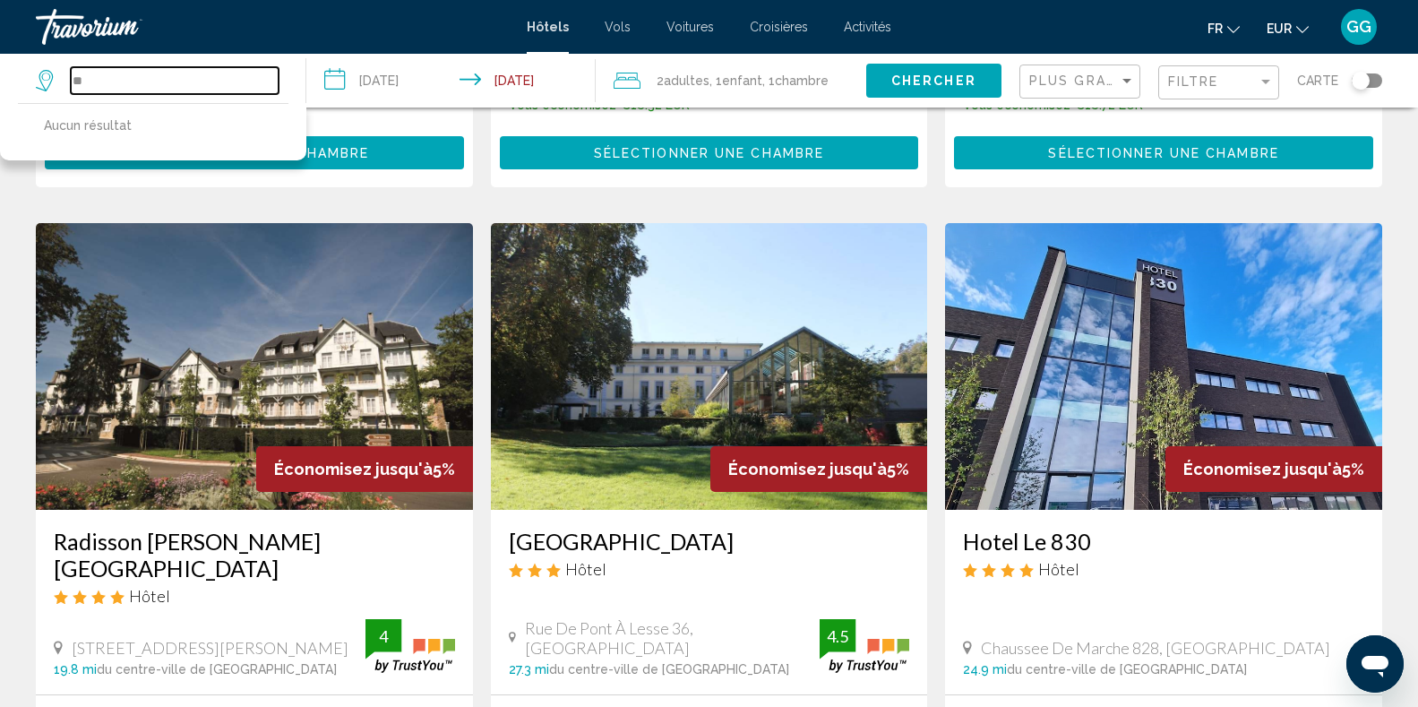
type input "*"
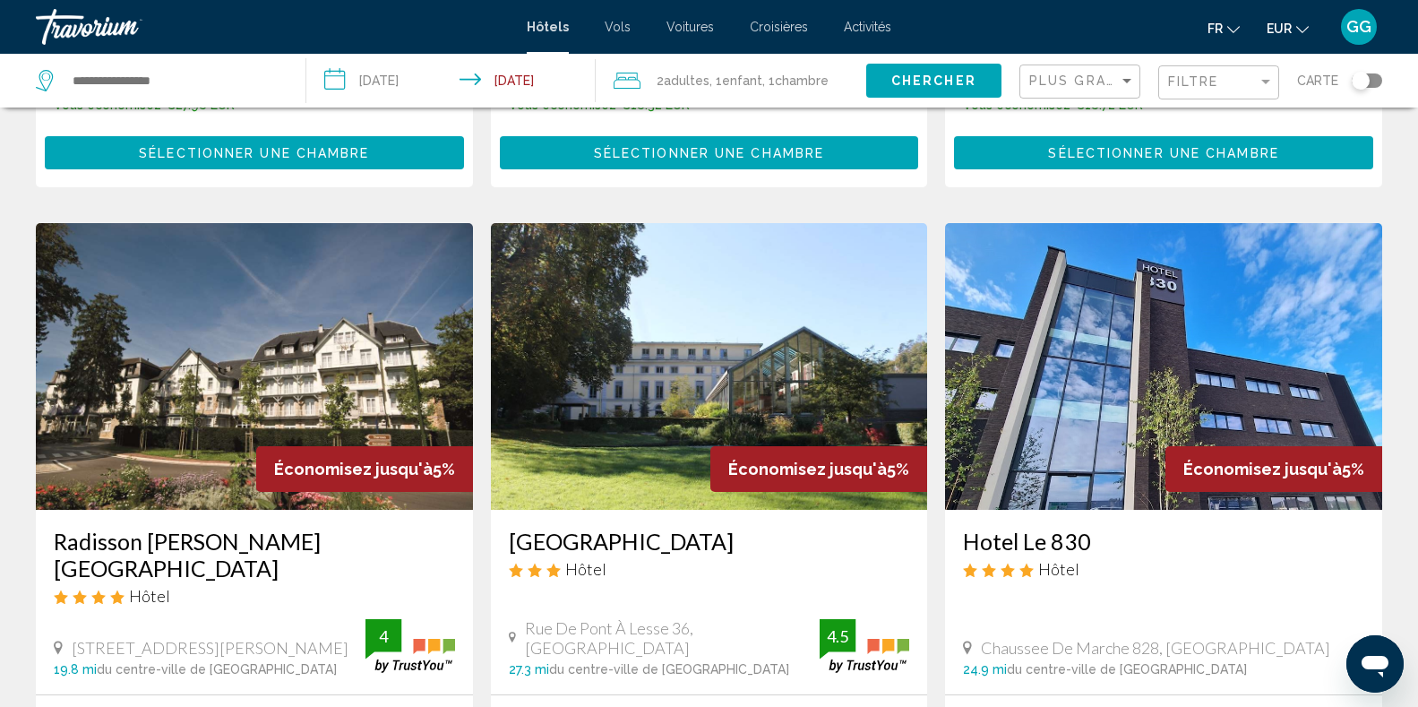
click at [1393, 293] on div "Résultats de la recherche d'hôtel - 74 endroits pour passer votre temps Économi…" at bounding box center [709, 218] width 1418 height 2693
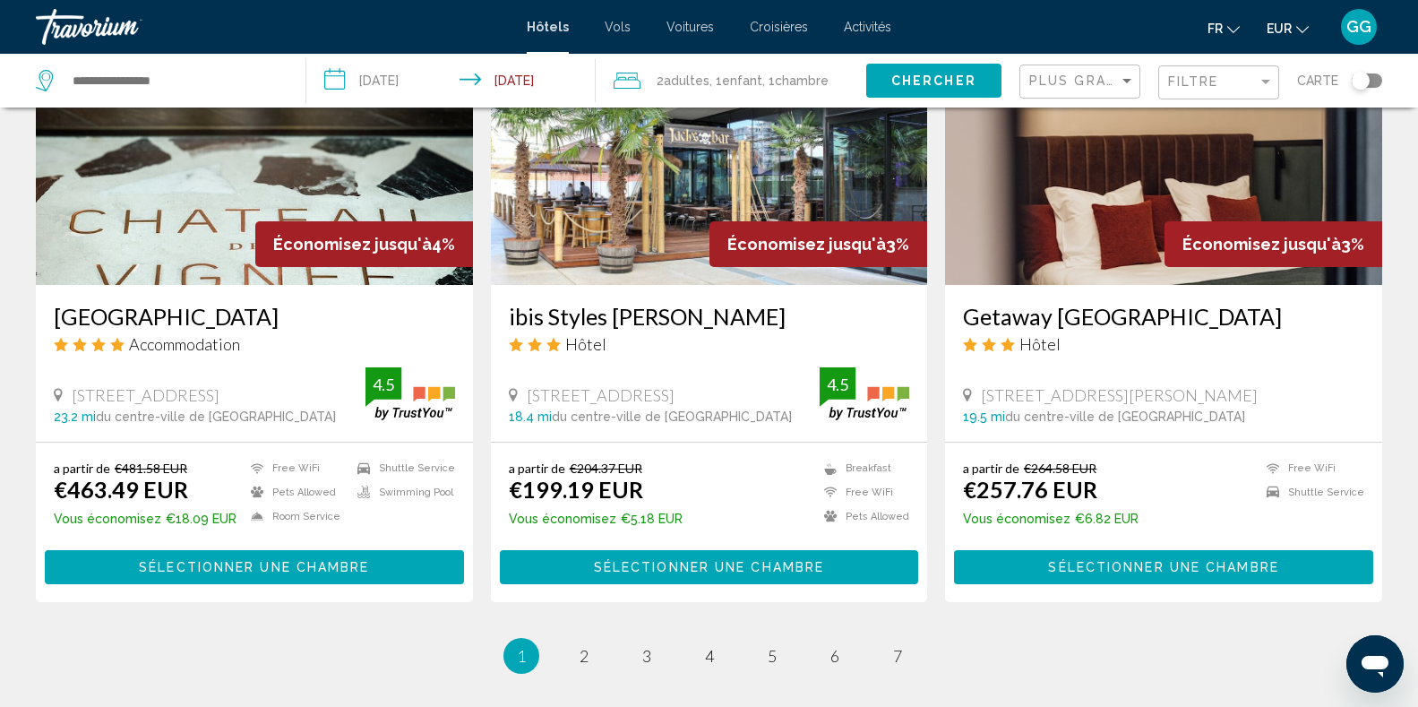
scroll to position [2185, 0]
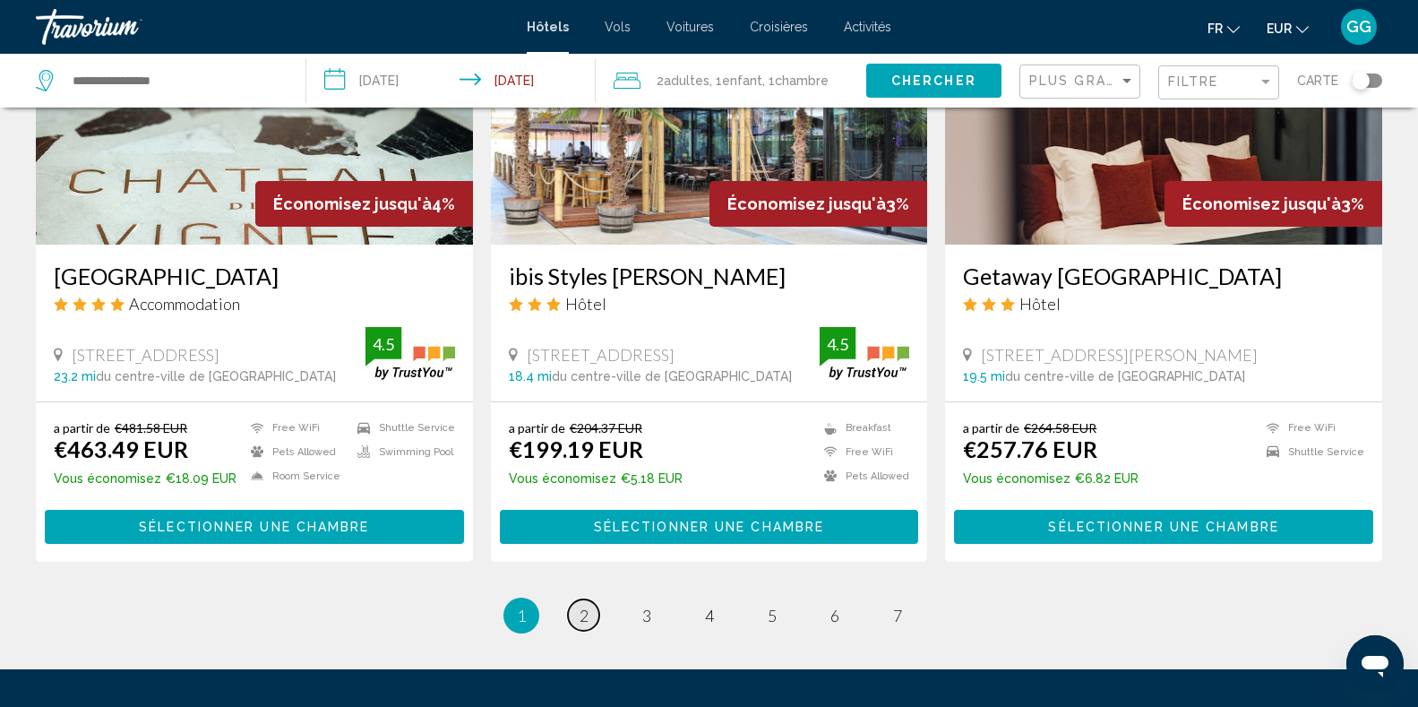
click at [583, 605] on span "2" at bounding box center [583, 615] width 9 height 20
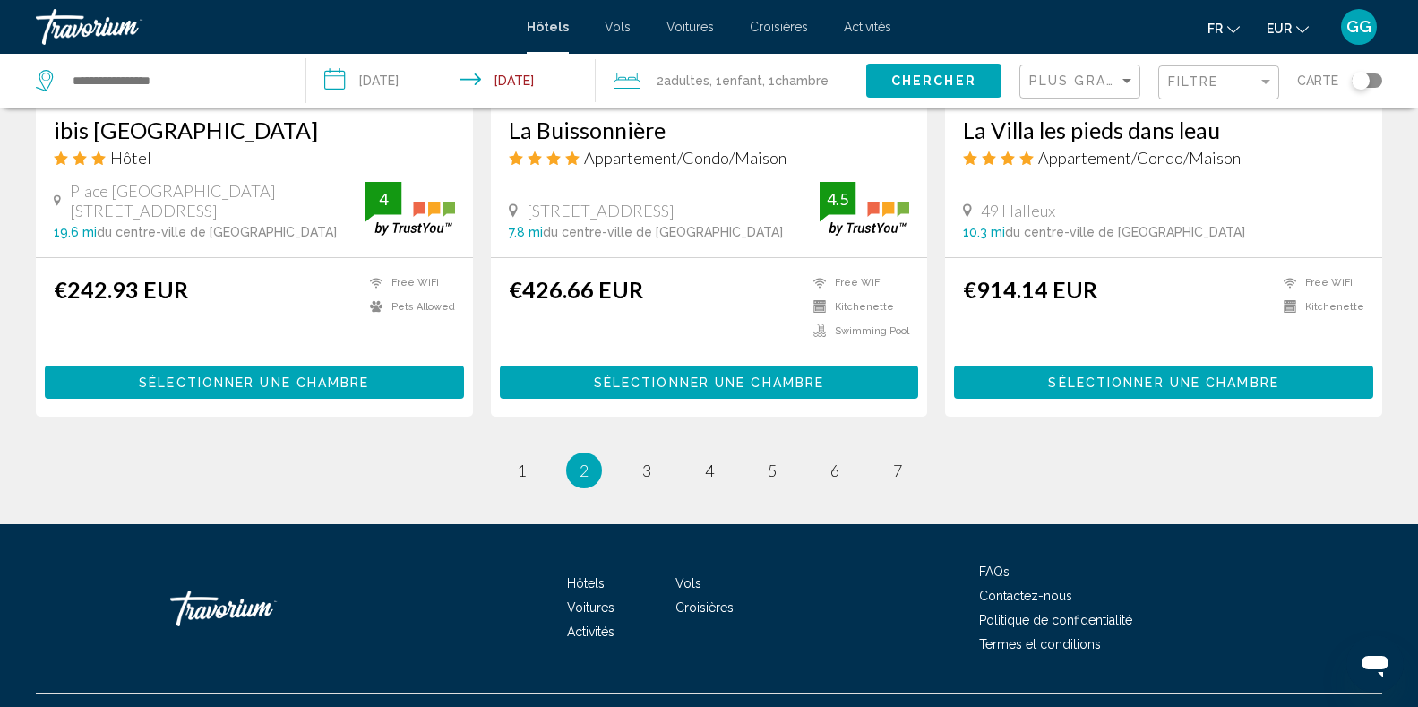
scroll to position [2293, 0]
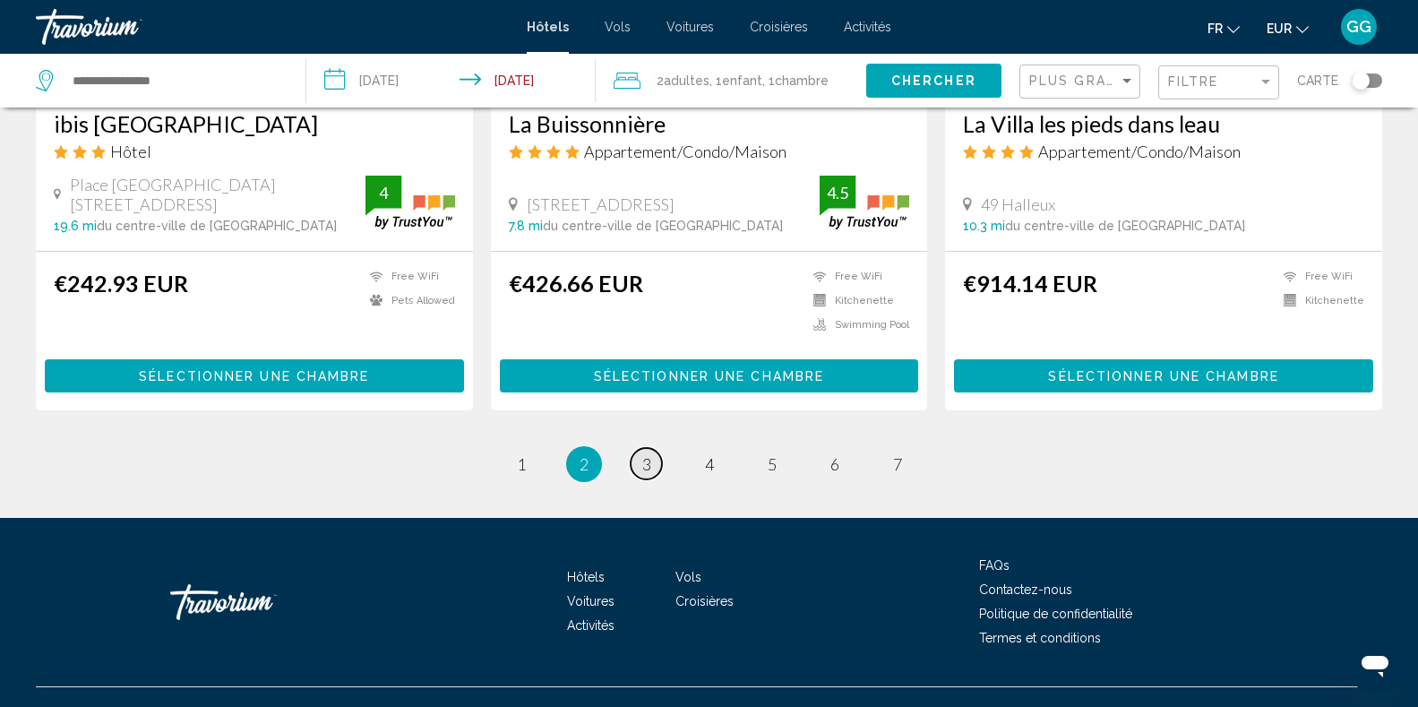
click at [652, 461] on link "page 3" at bounding box center [646, 463] width 31 height 31
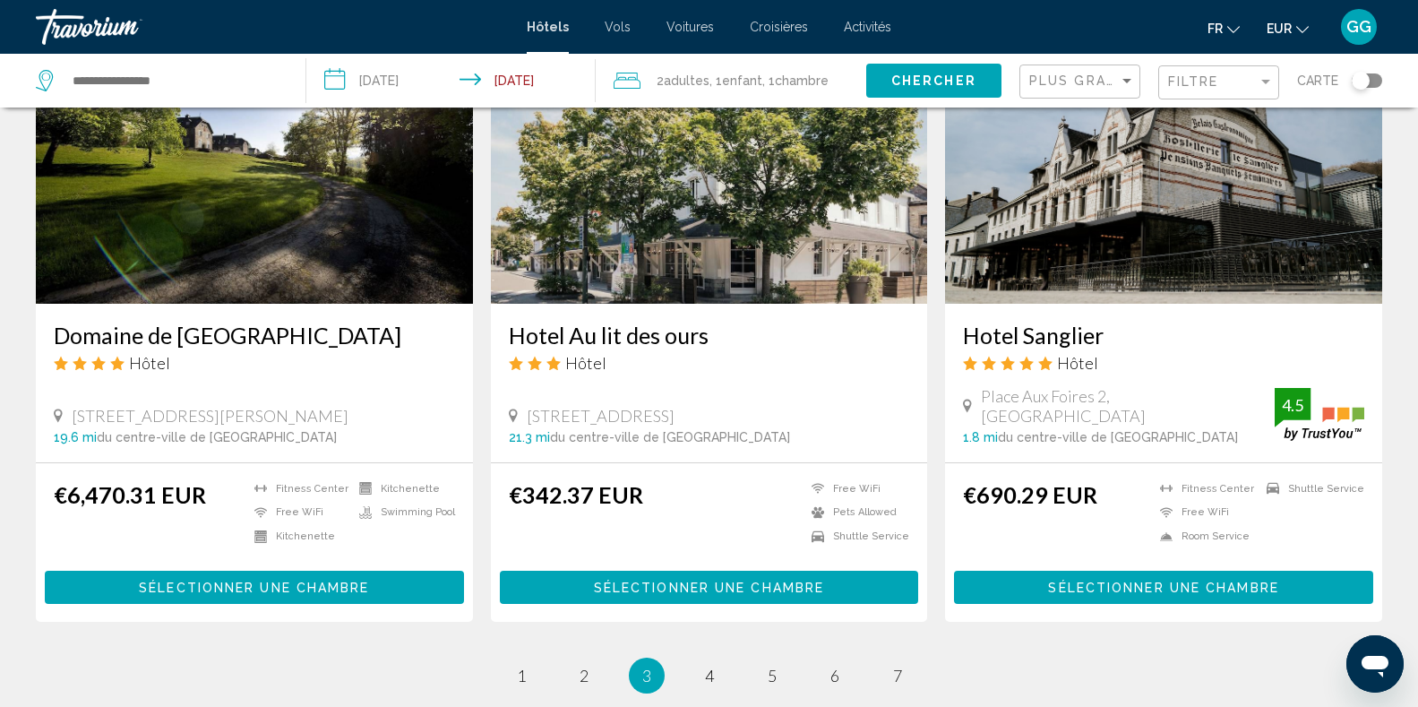
scroll to position [2149, 0]
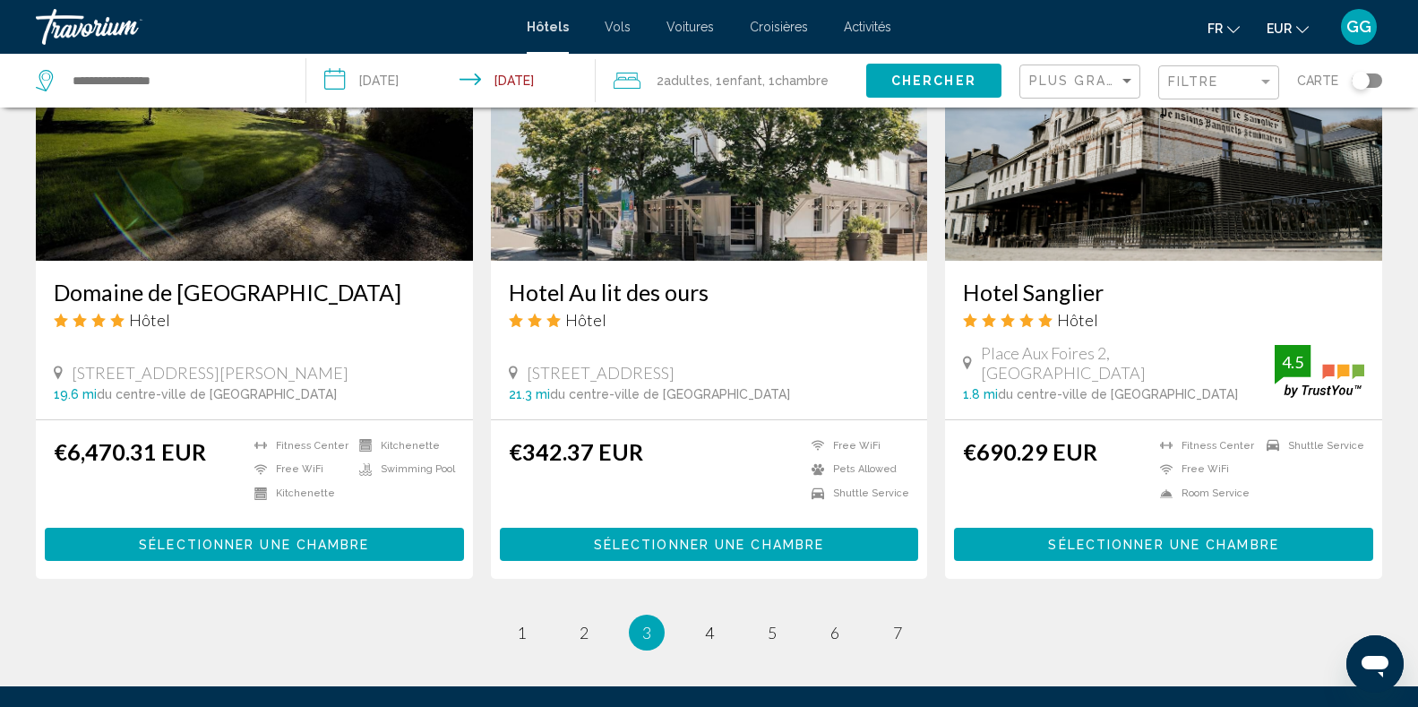
click at [1085, 294] on h3 "Hotel Sanglier" at bounding box center [1163, 292] width 401 height 27
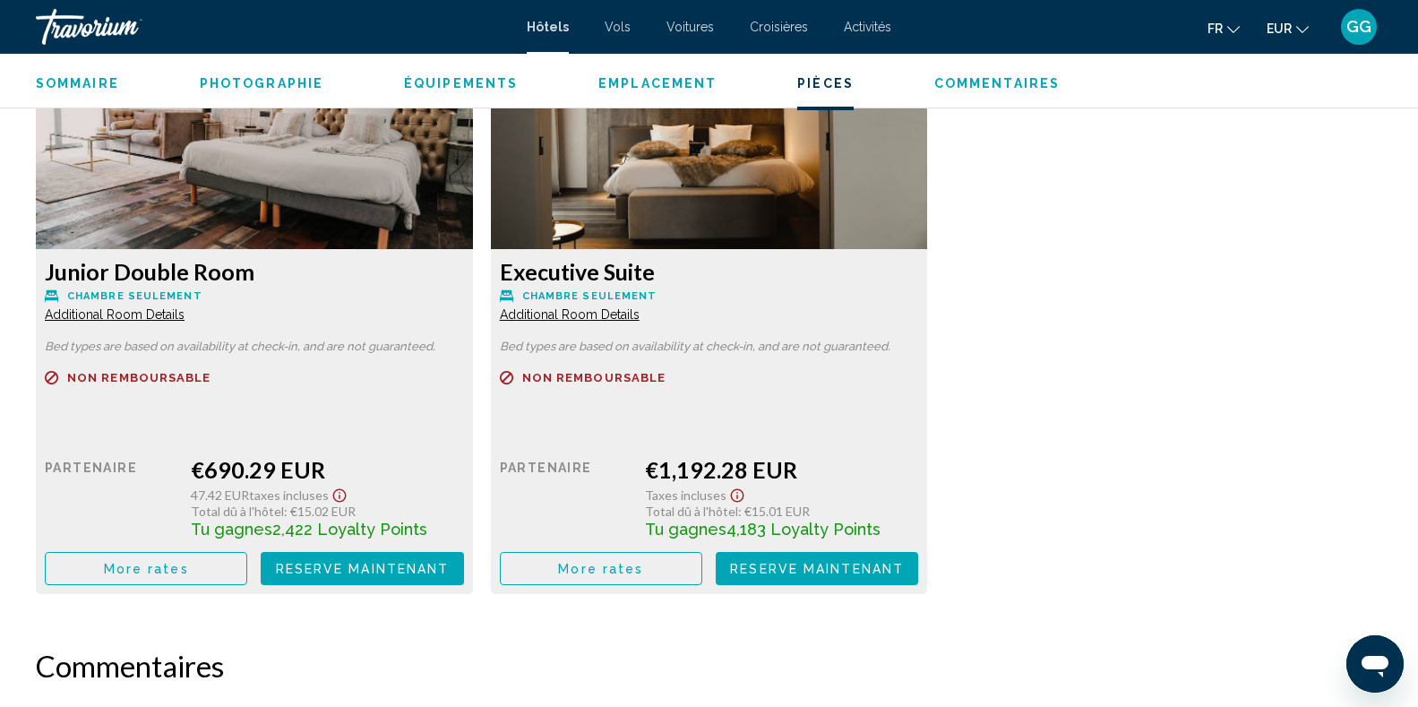
scroll to position [2364, 0]
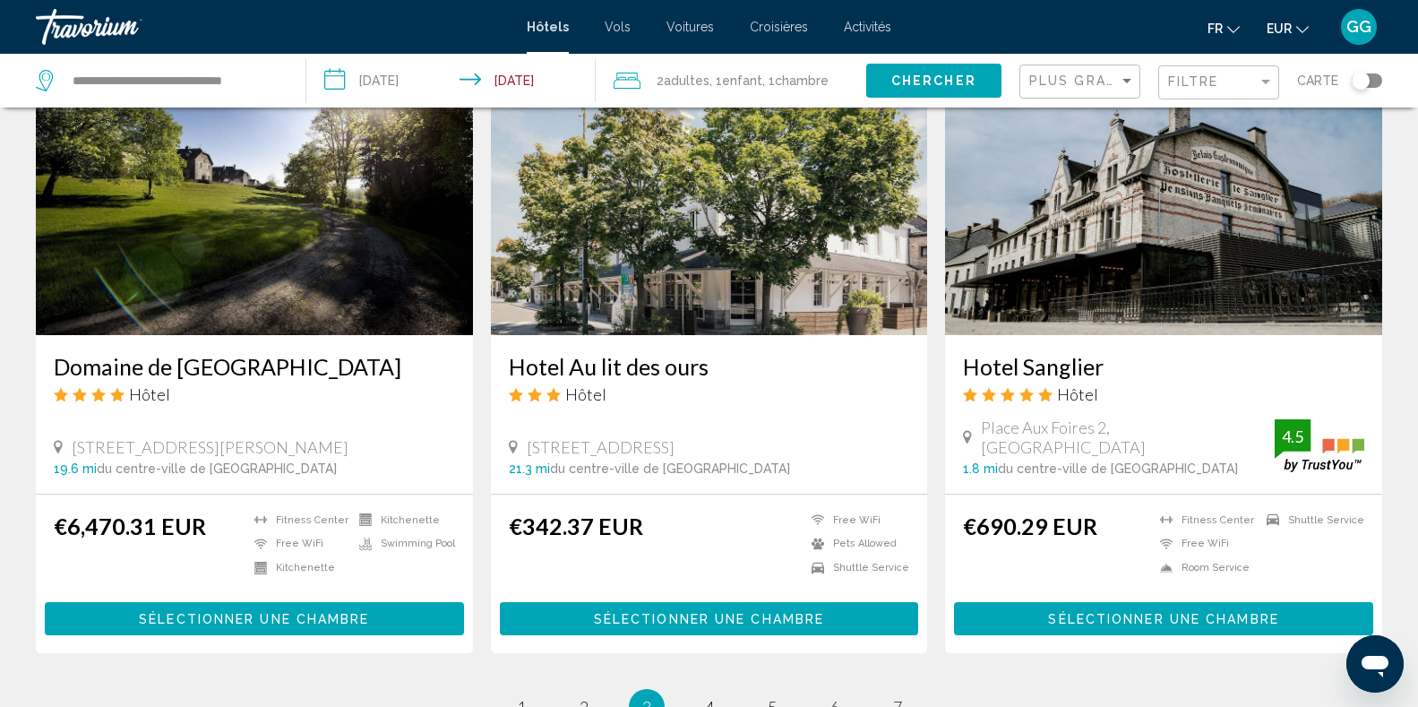
scroll to position [2114, 0]
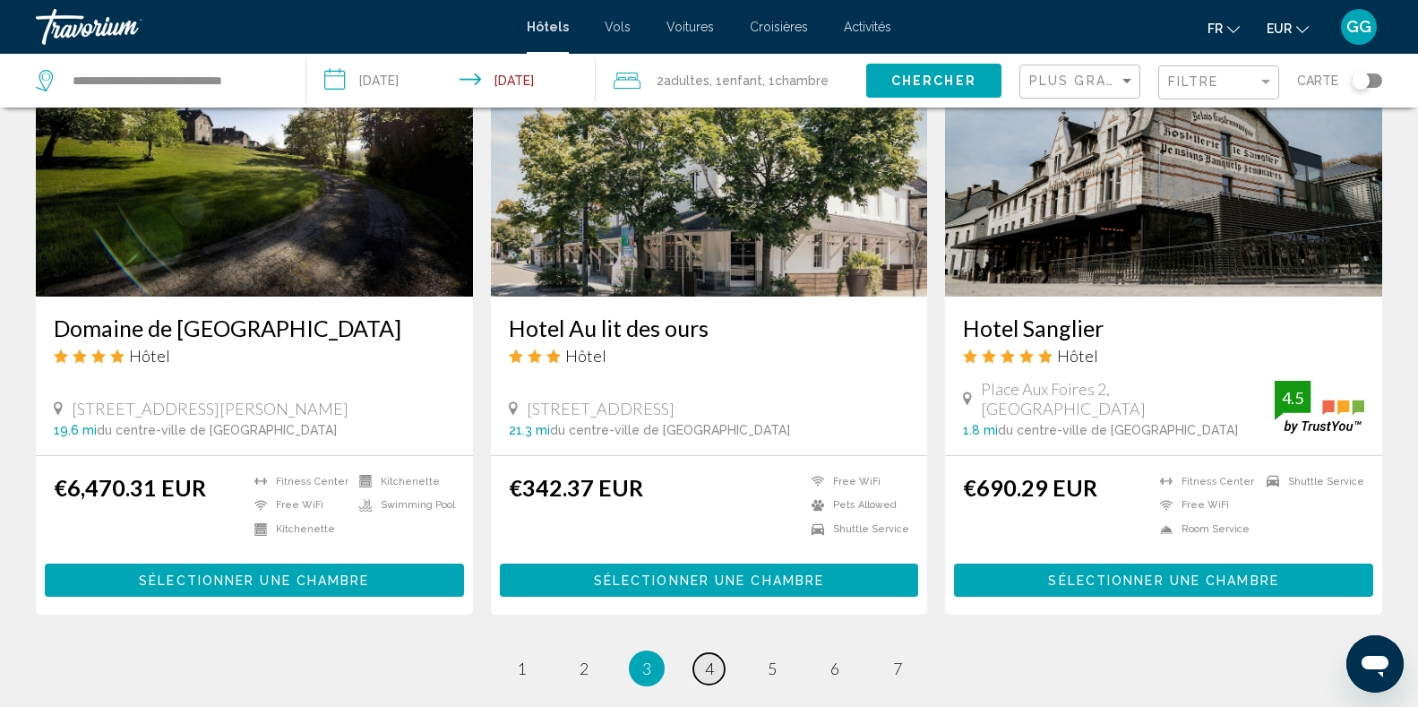
click at [706, 668] on span "4" at bounding box center [709, 668] width 9 height 20
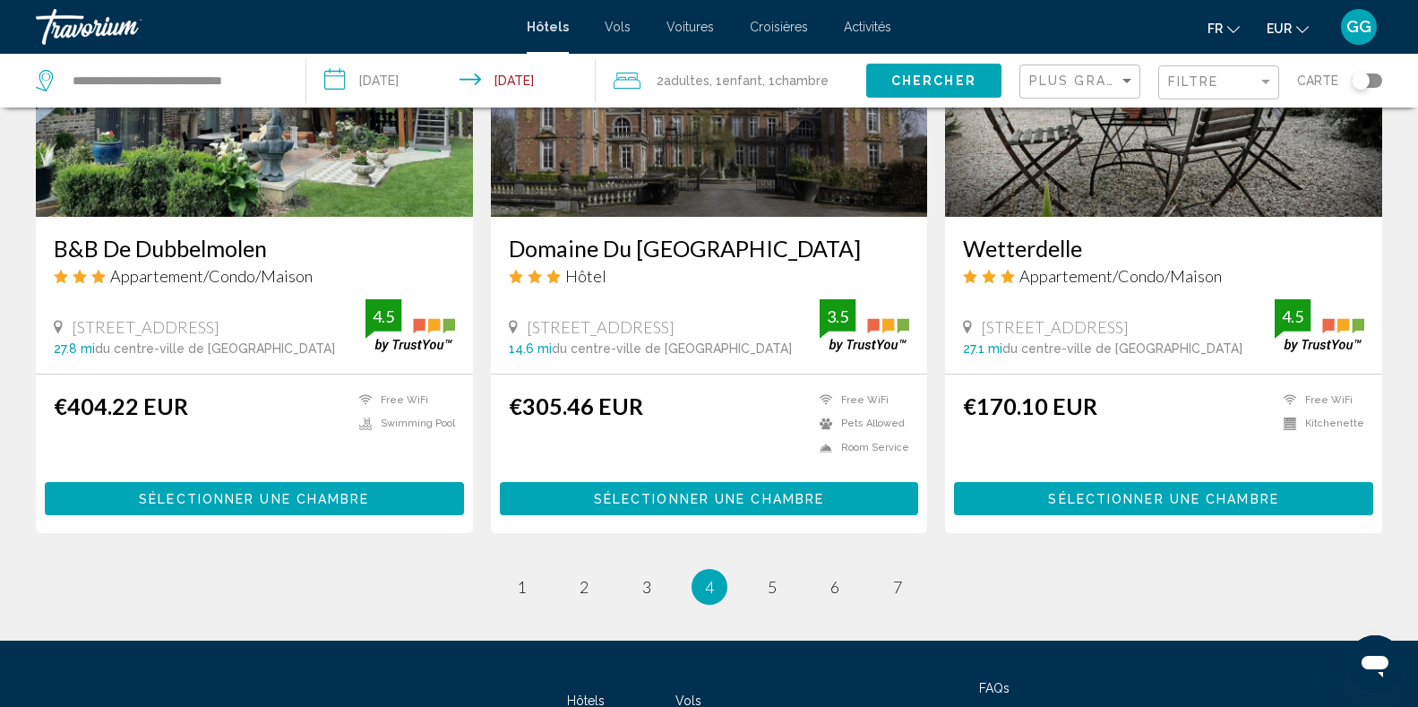
scroll to position [2323, 0]
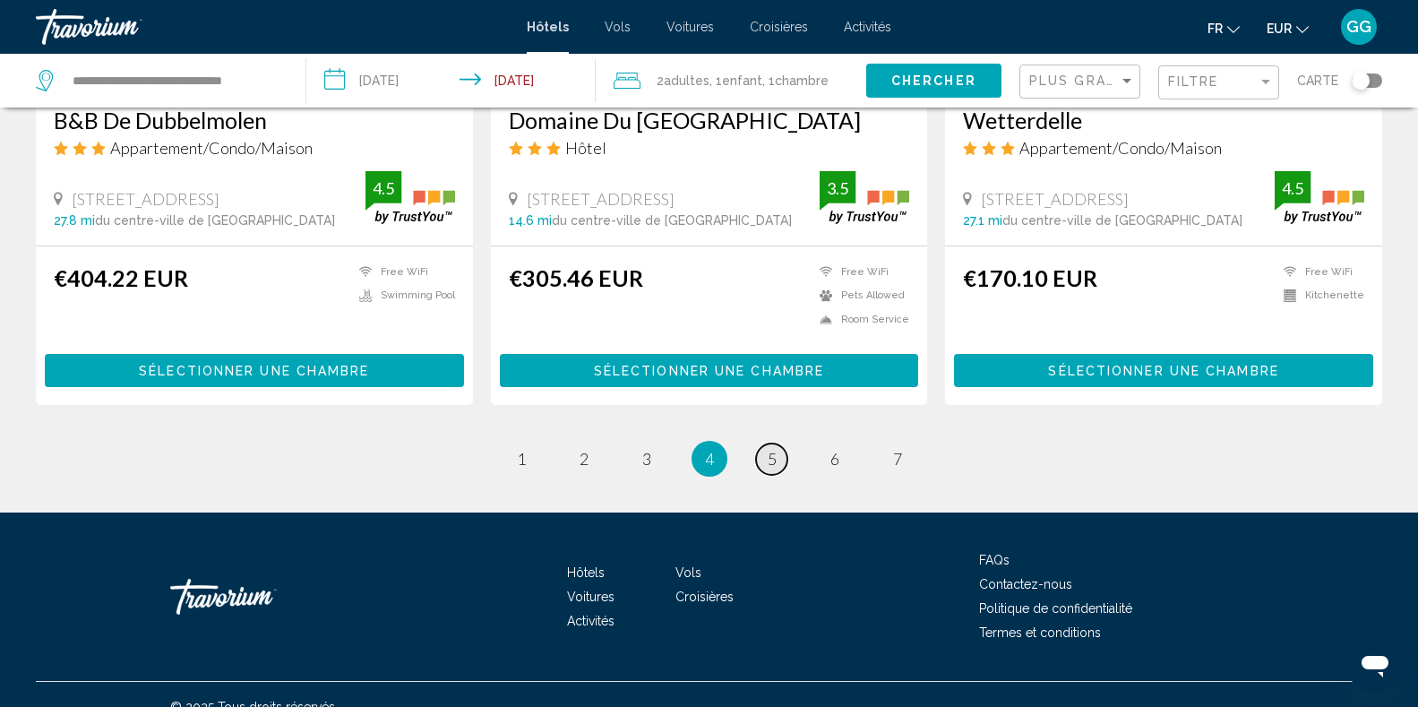
click at [775, 449] on span "5" at bounding box center [772, 459] width 9 height 20
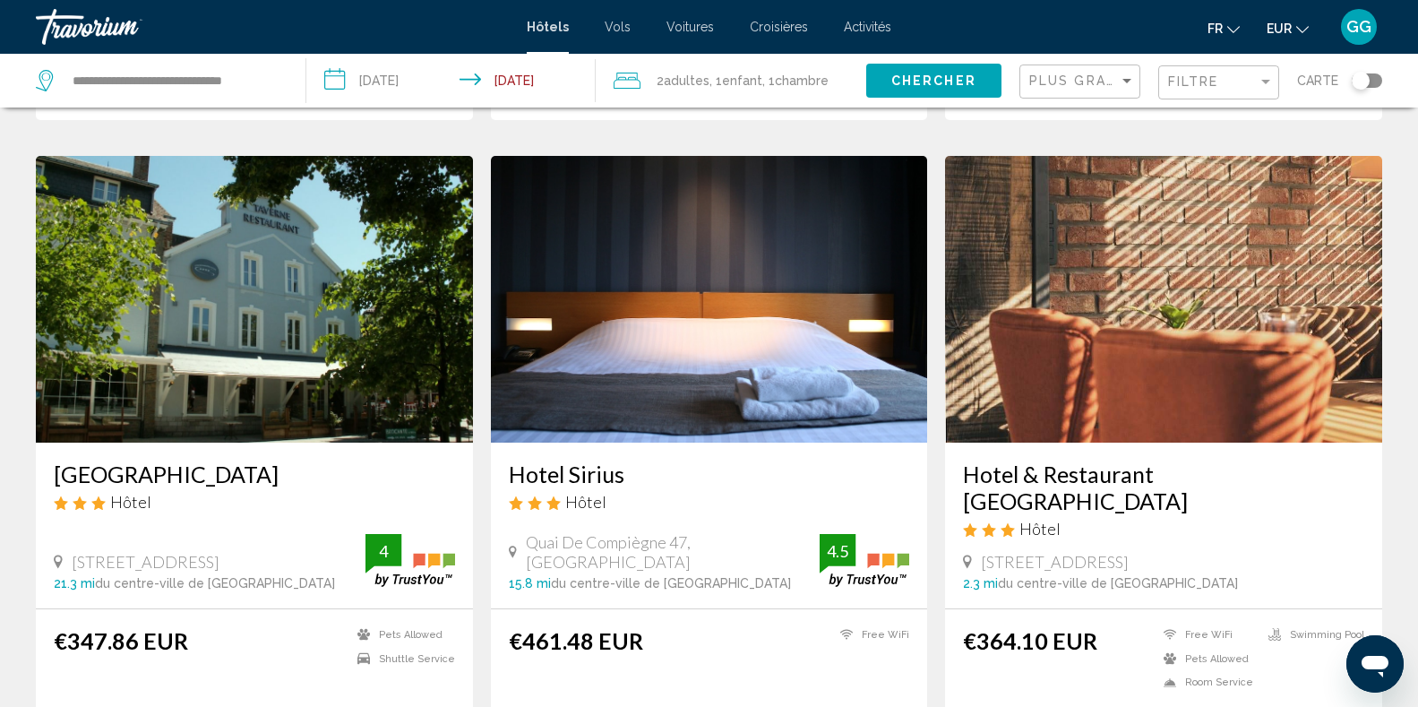
scroll to position [1325, 0]
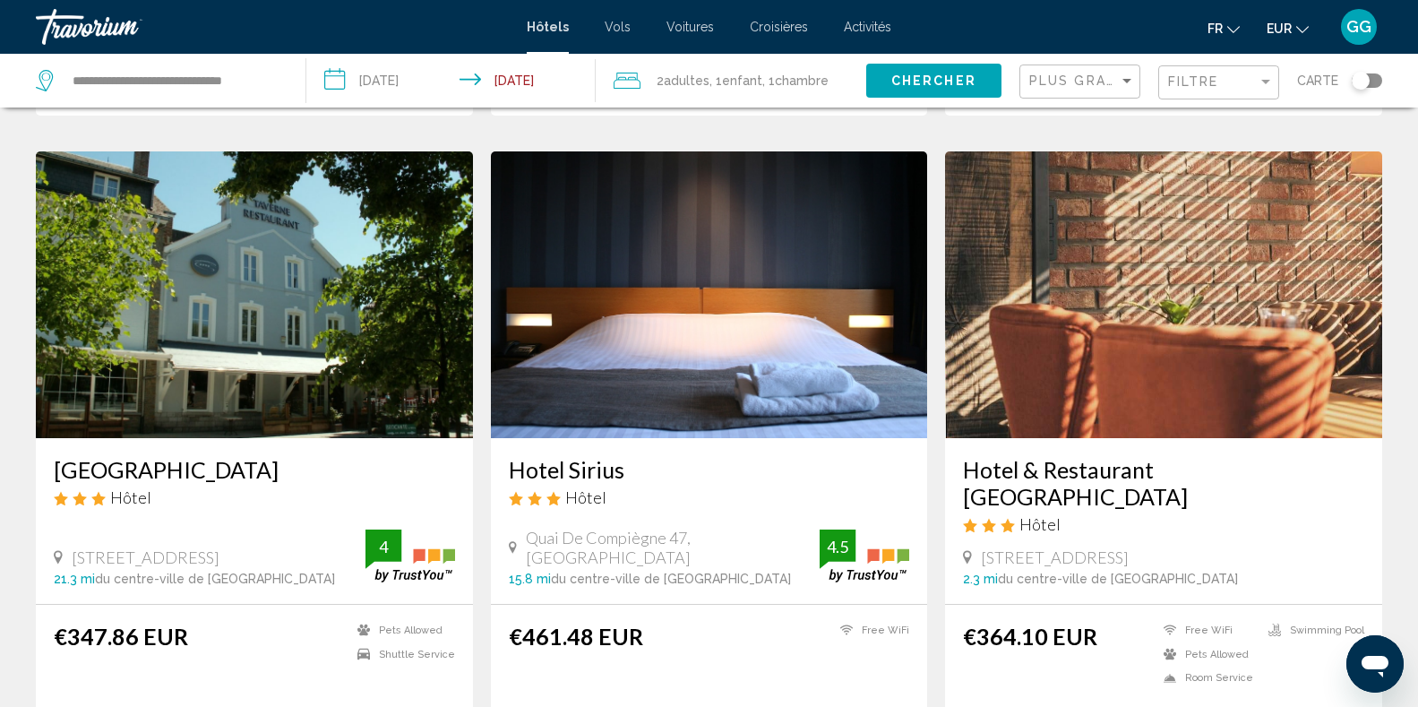
click at [1124, 456] on h3 "Hotel & Restaurant [GEOGRAPHIC_DATA]" at bounding box center [1163, 483] width 401 height 54
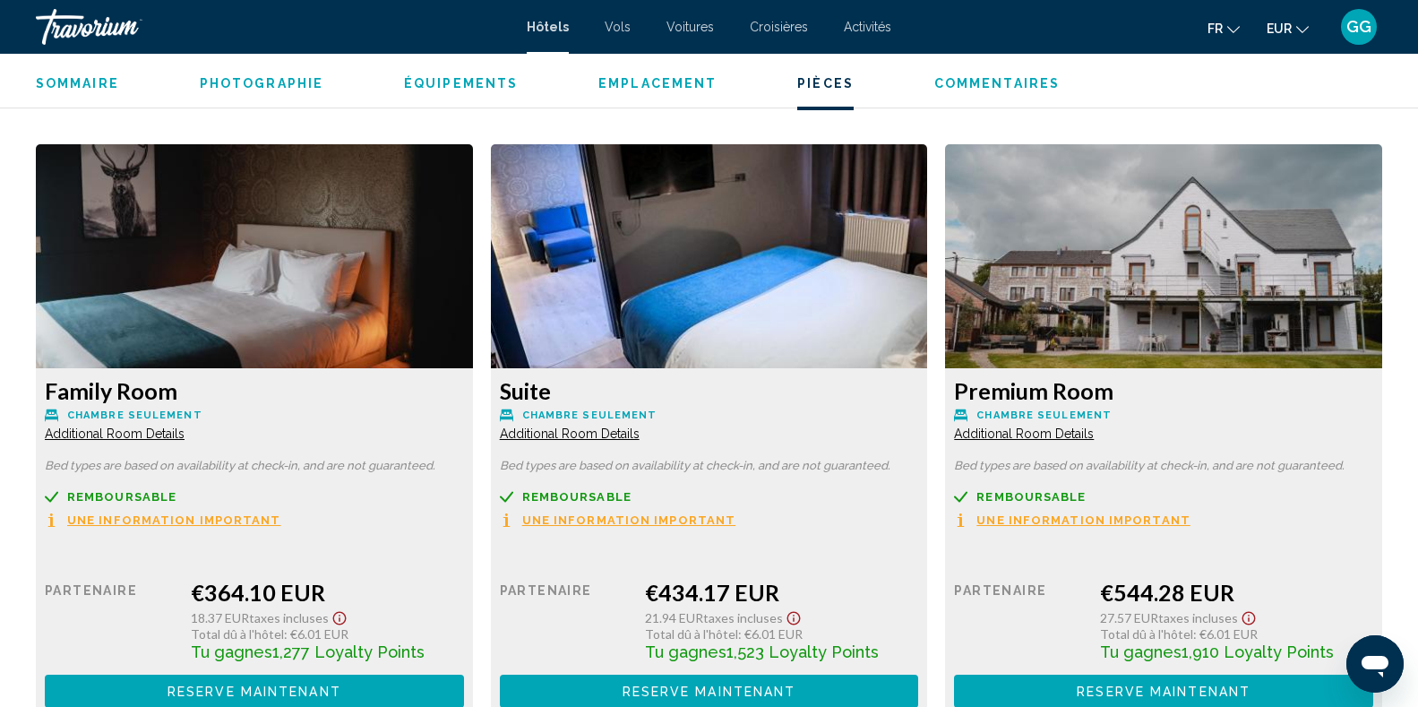
scroll to position [2293, 0]
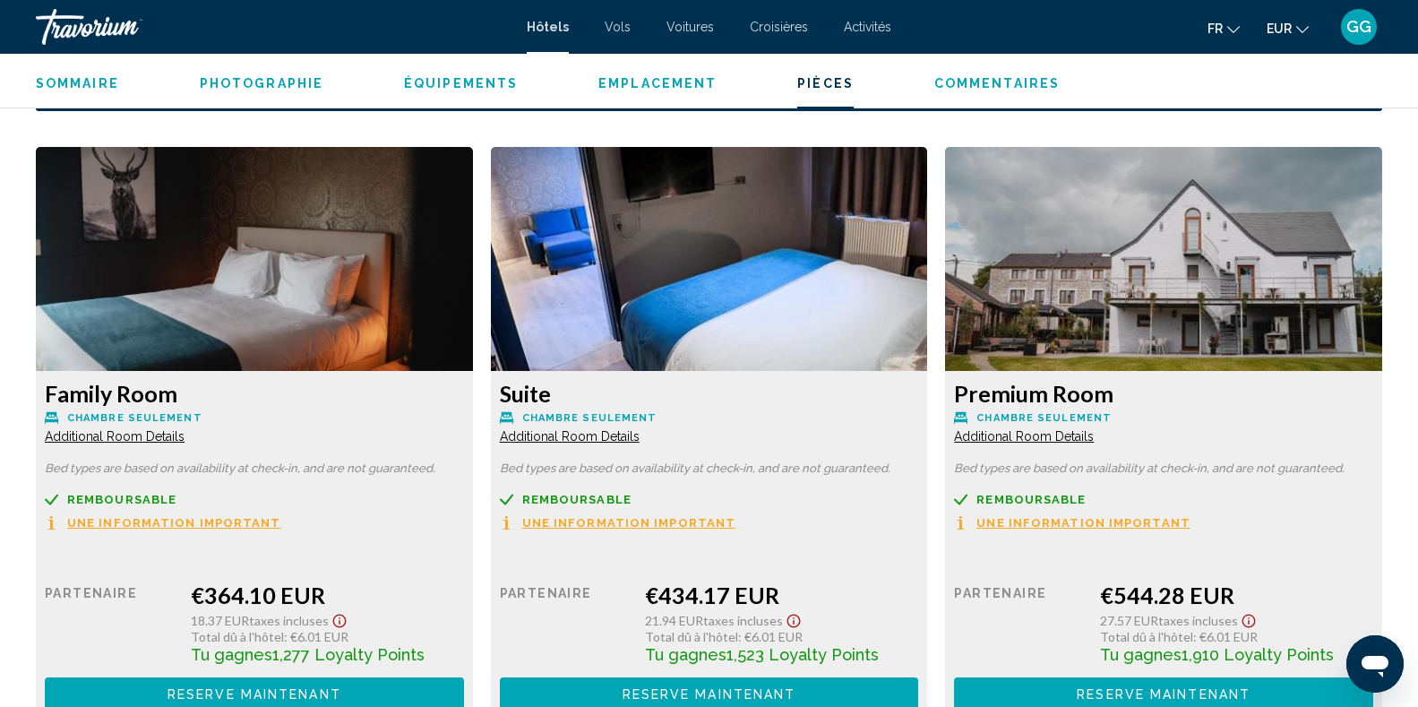
click at [237, 273] on img "Main content" at bounding box center [254, 259] width 437 height 224
click at [158, 434] on span "Additional Room Details" at bounding box center [115, 436] width 140 height 14
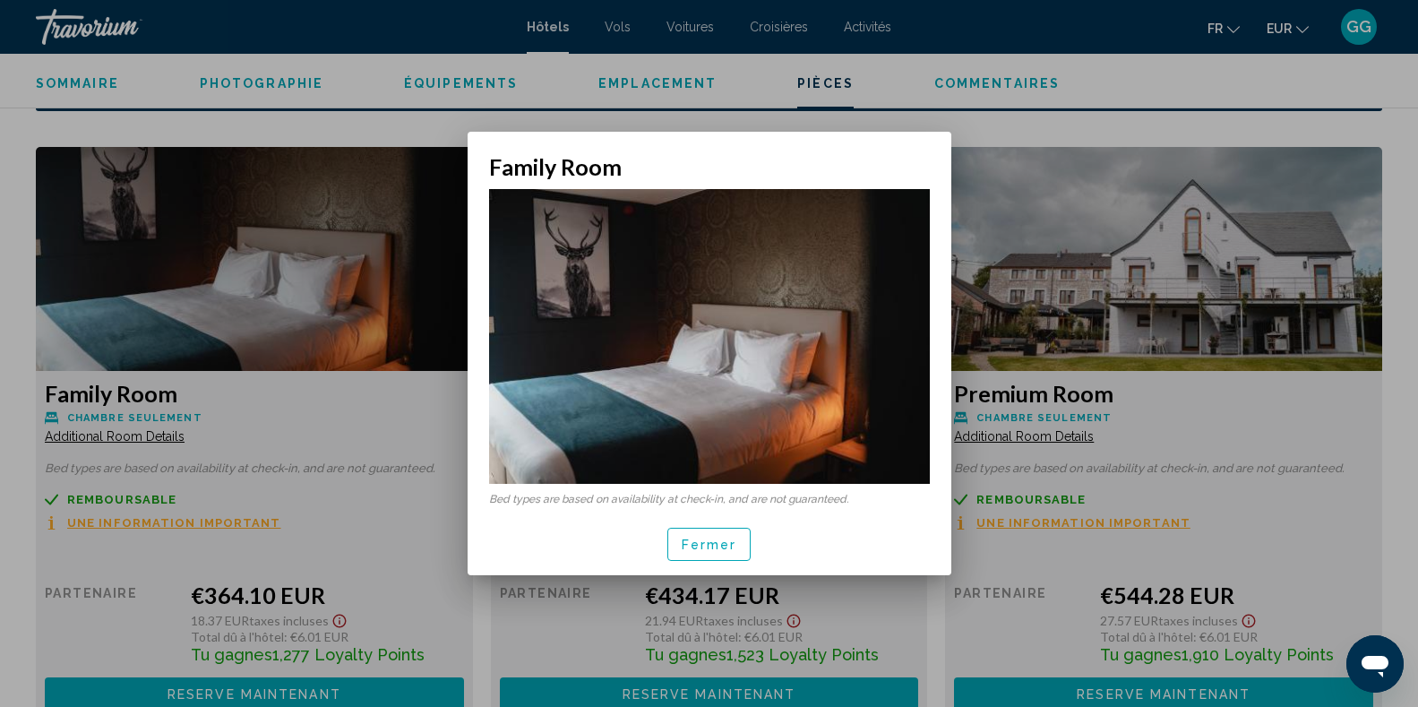
click at [697, 546] on span "Fermer" at bounding box center [710, 544] width 56 height 14
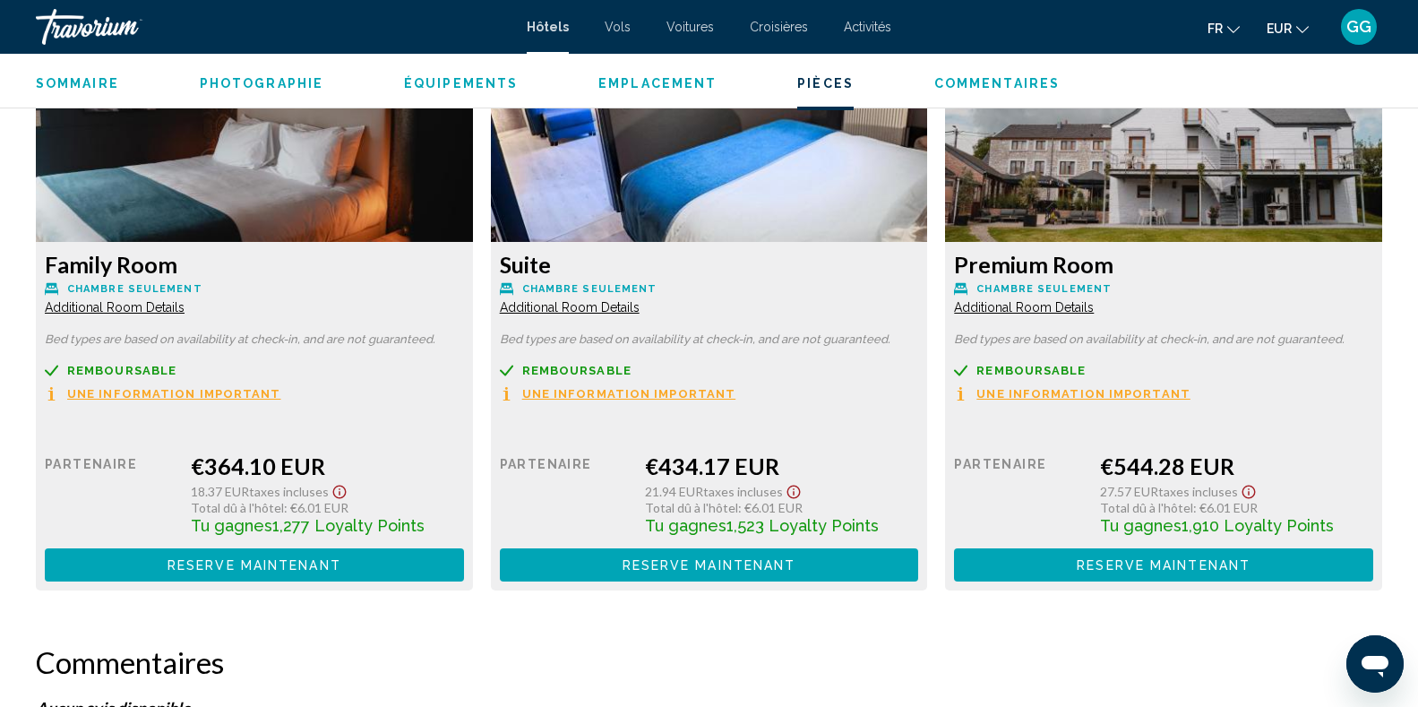
scroll to position [2436, 0]
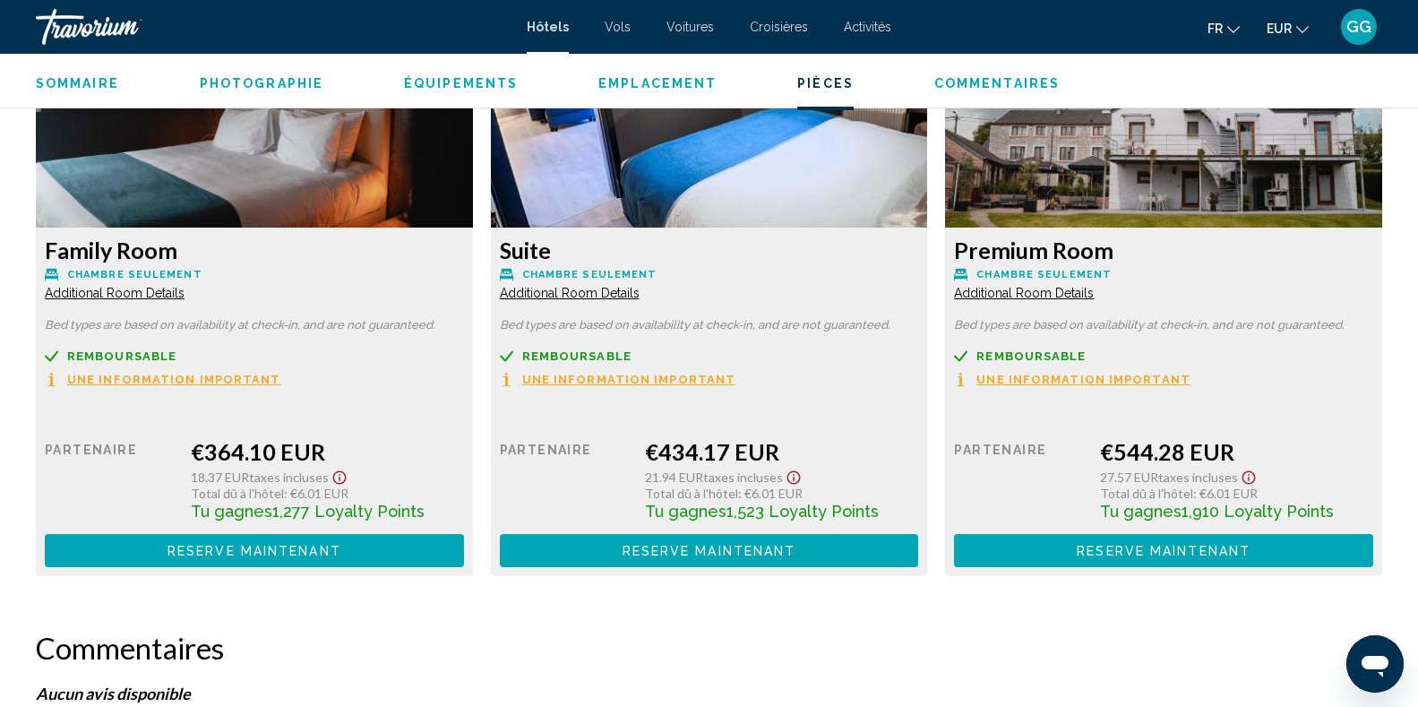
click at [252, 382] on span "Une information important" at bounding box center [174, 379] width 214 height 12
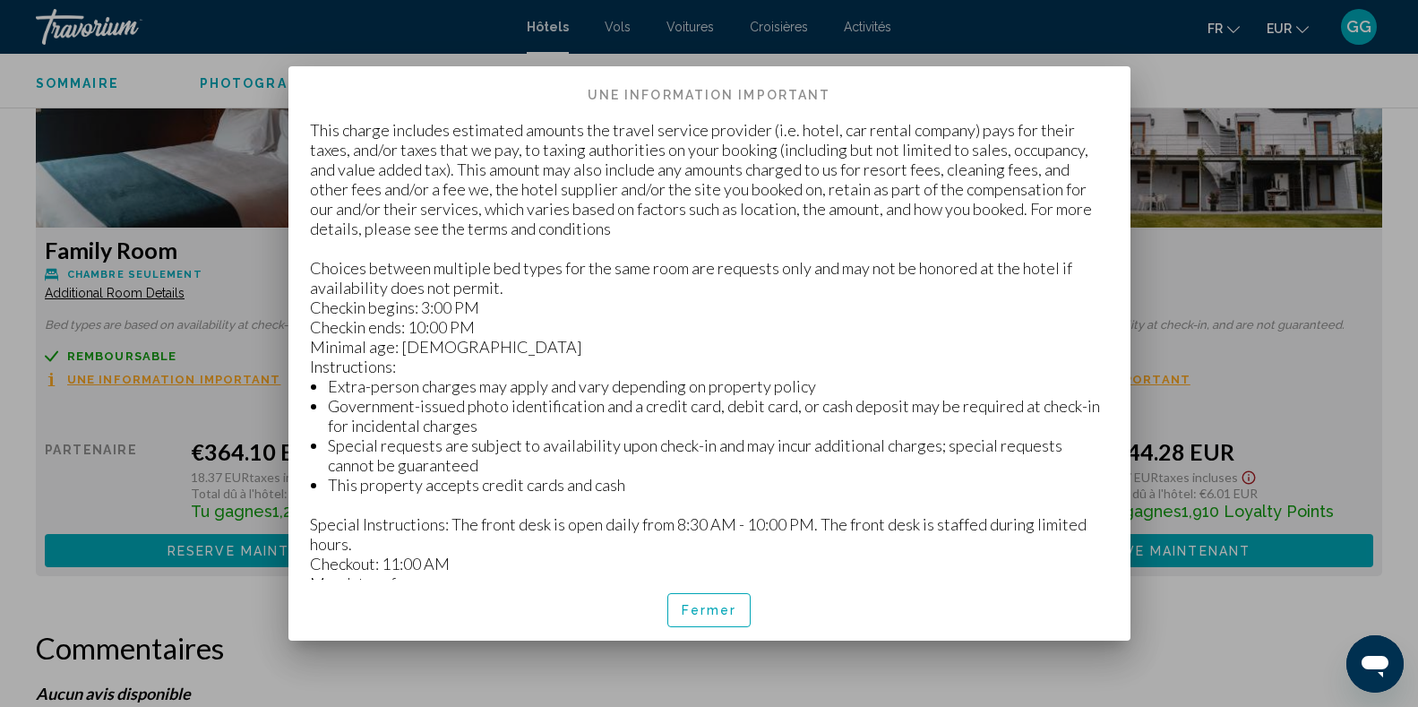
scroll to position [0, 0]
click at [723, 595] on button "Fermer" at bounding box center [709, 609] width 84 height 33
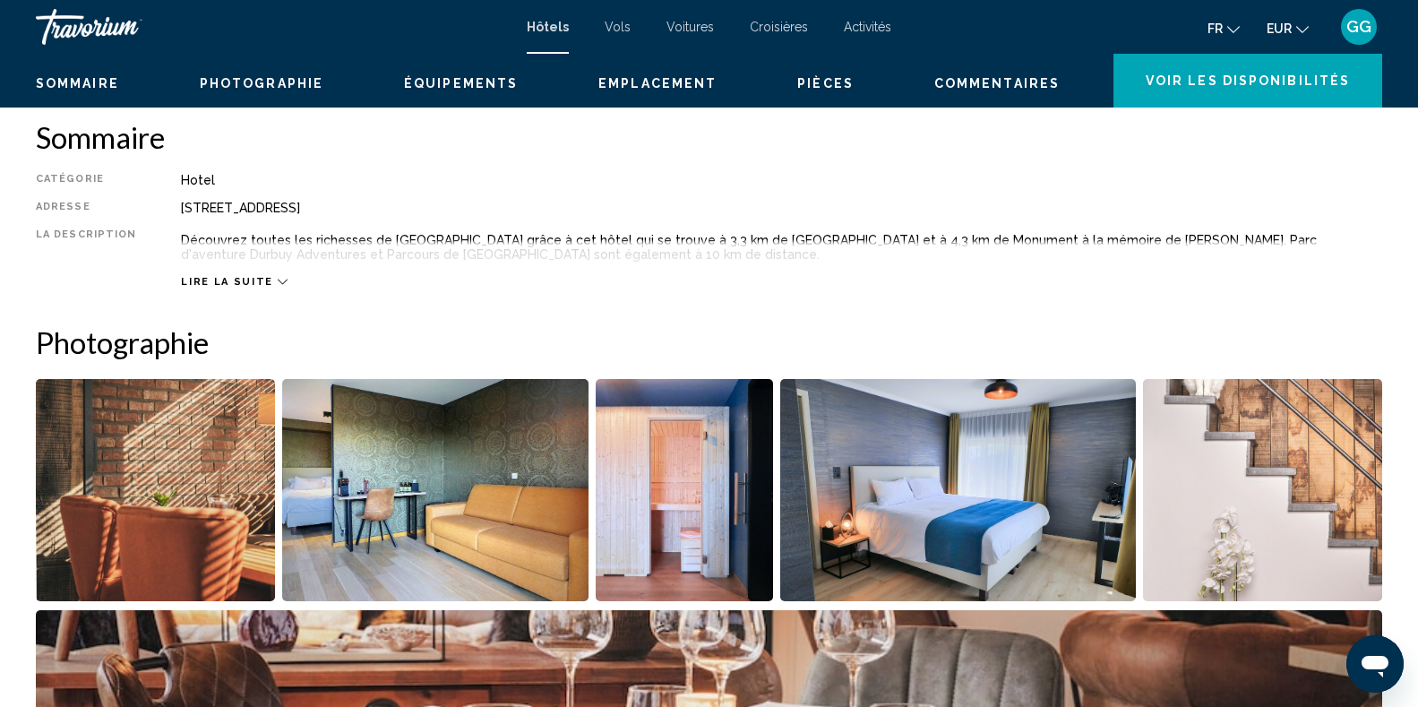
scroll to position [358, 0]
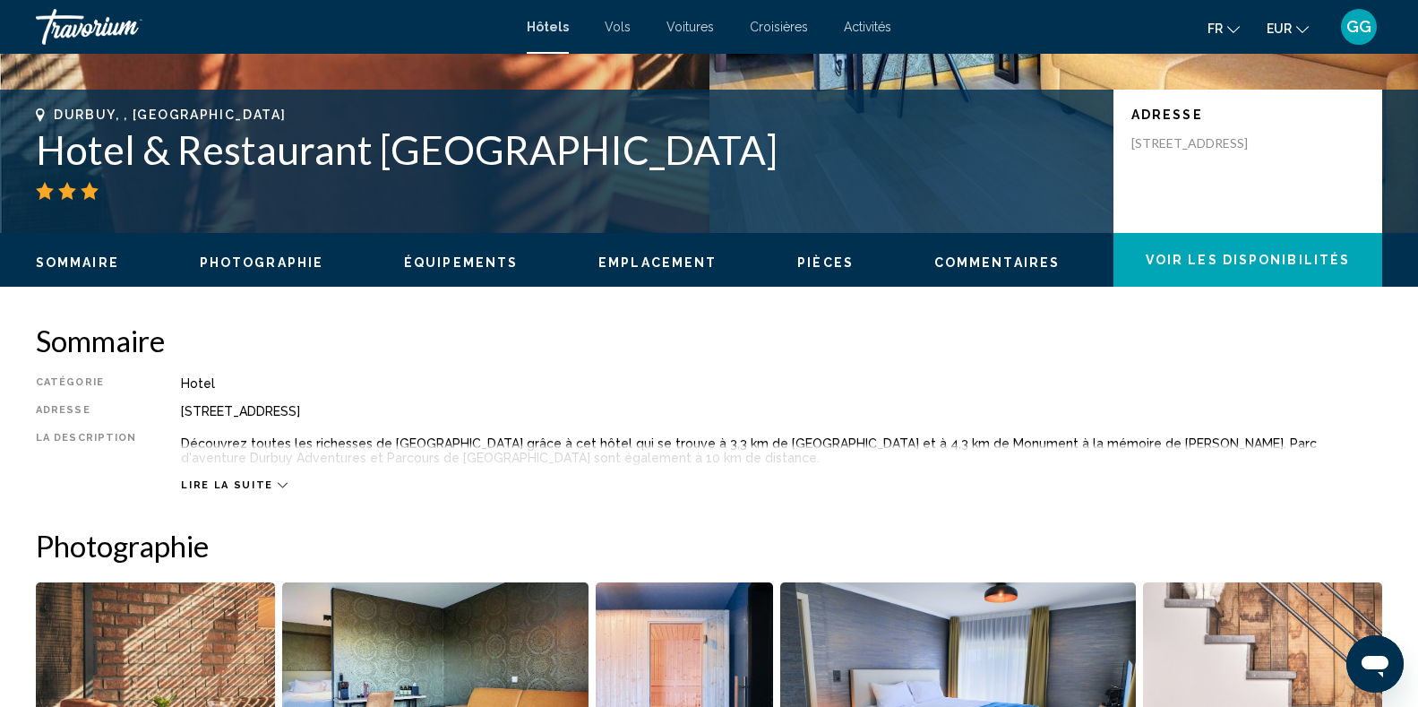
click at [229, 489] on span "Lire la suite" at bounding box center [226, 485] width 91 height 12
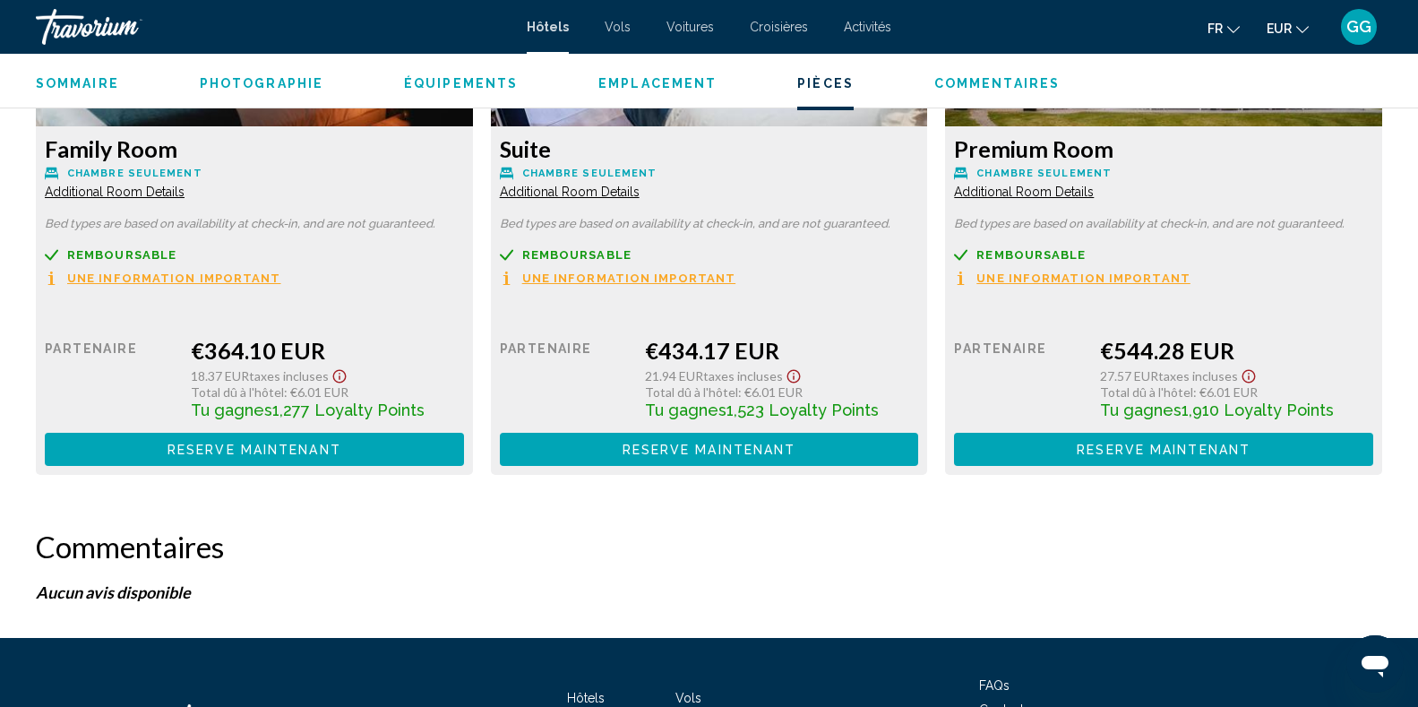
scroll to position [2544, 0]
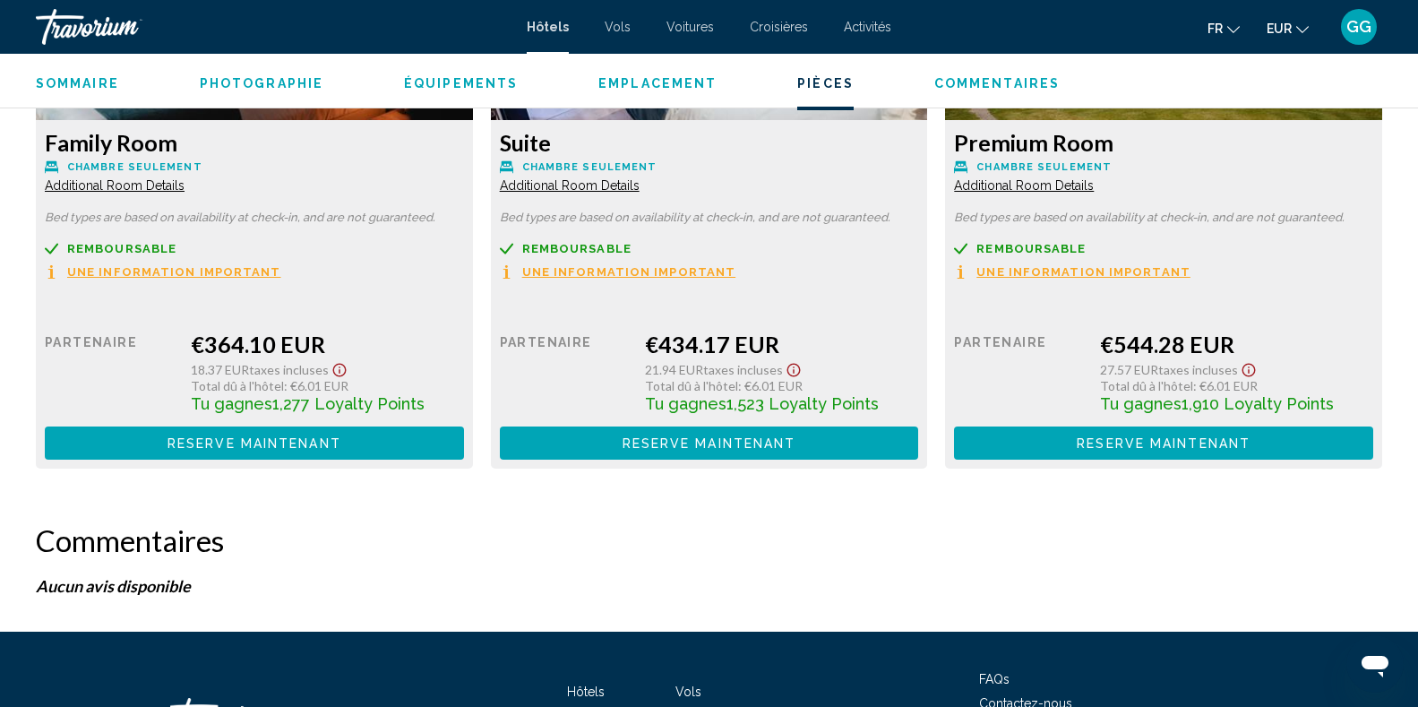
click at [307, 251] on div "Remboursable" at bounding box center [254, 248] width 419 height 13
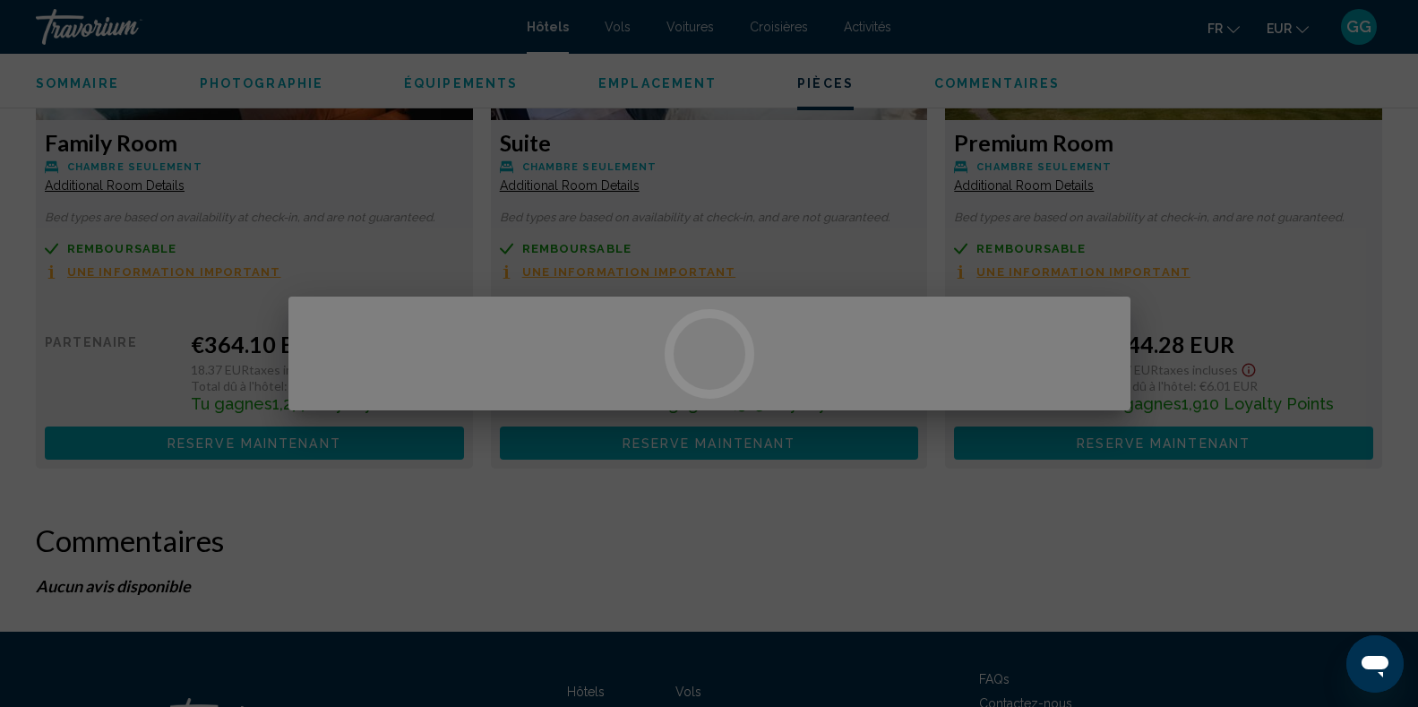
scroll to position [0, 0]
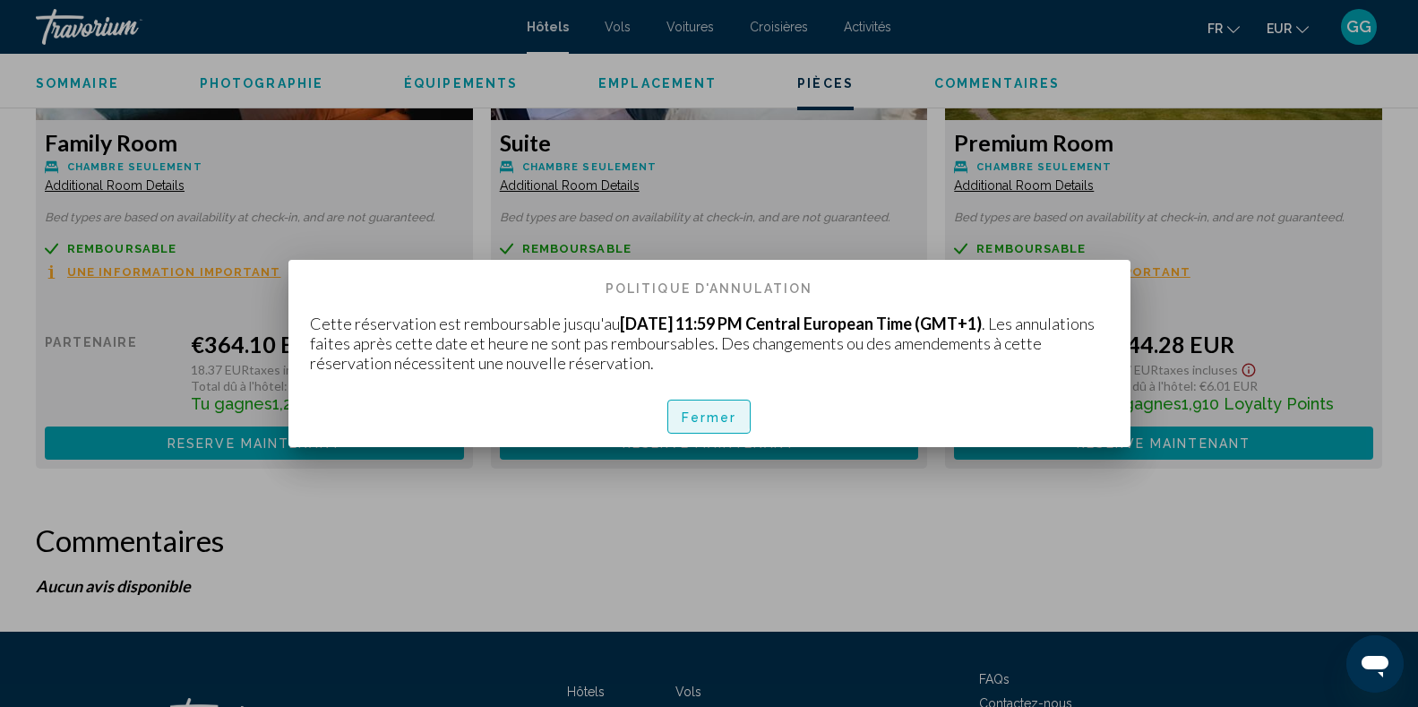
click at [689, 408] on span "Fermer" at bounding box center [710, 415] width 56 height 14
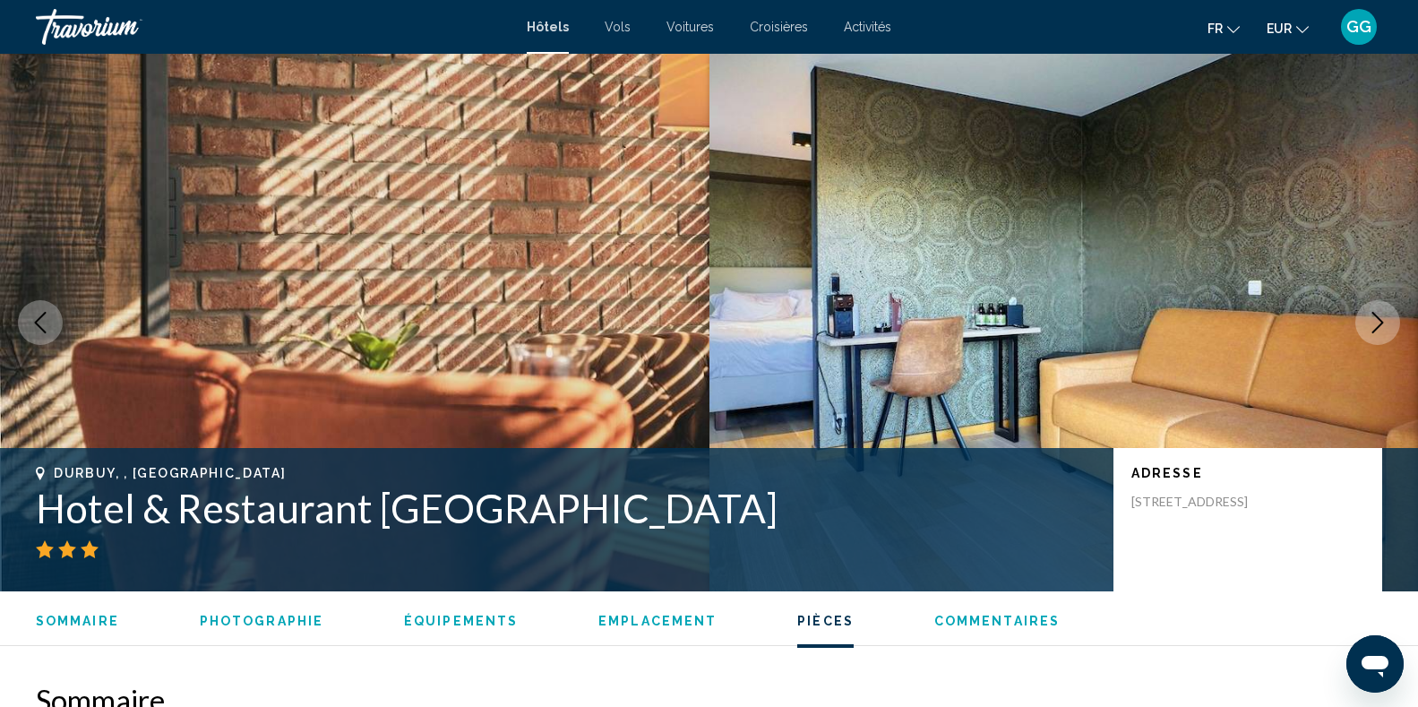
scroll to position [2544, 0]
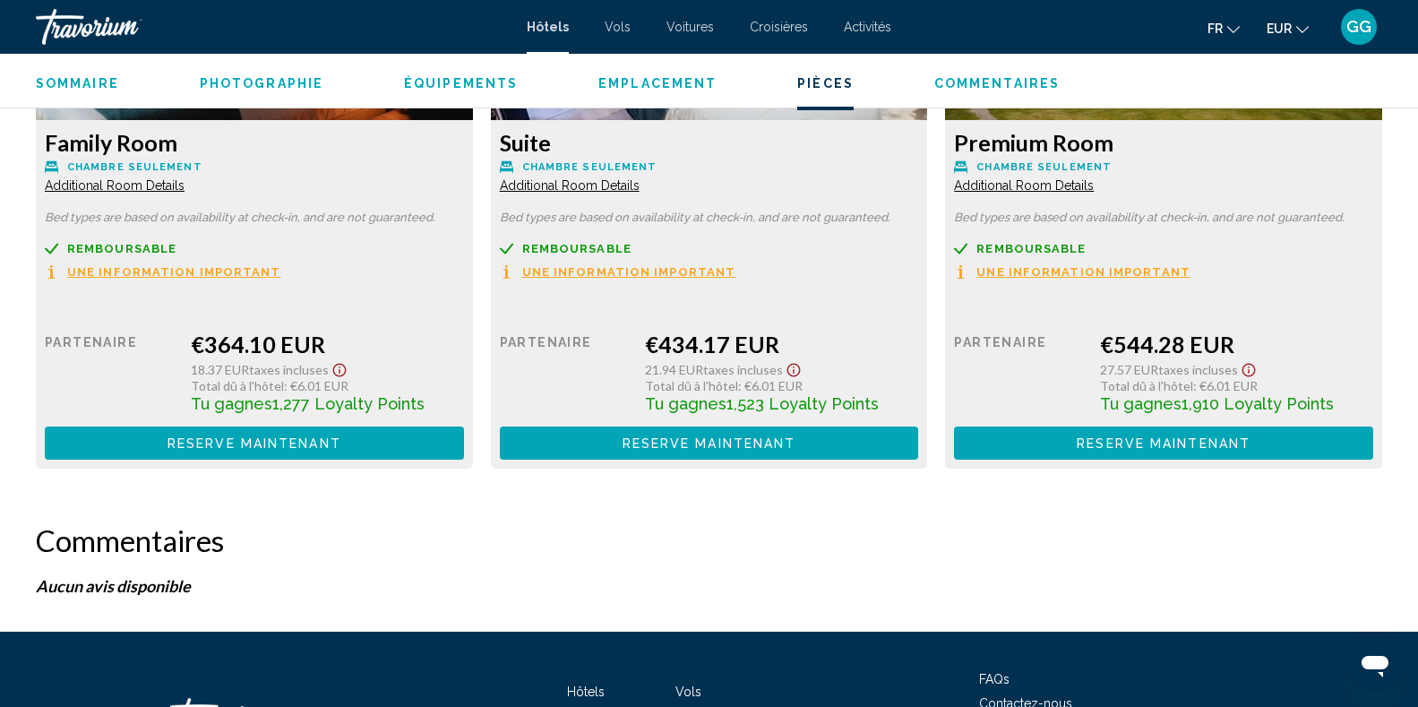
click at [349, 451] on button "Reserve maintenant Plus disponible" at bounding box center [254, 442] width 419 height 33
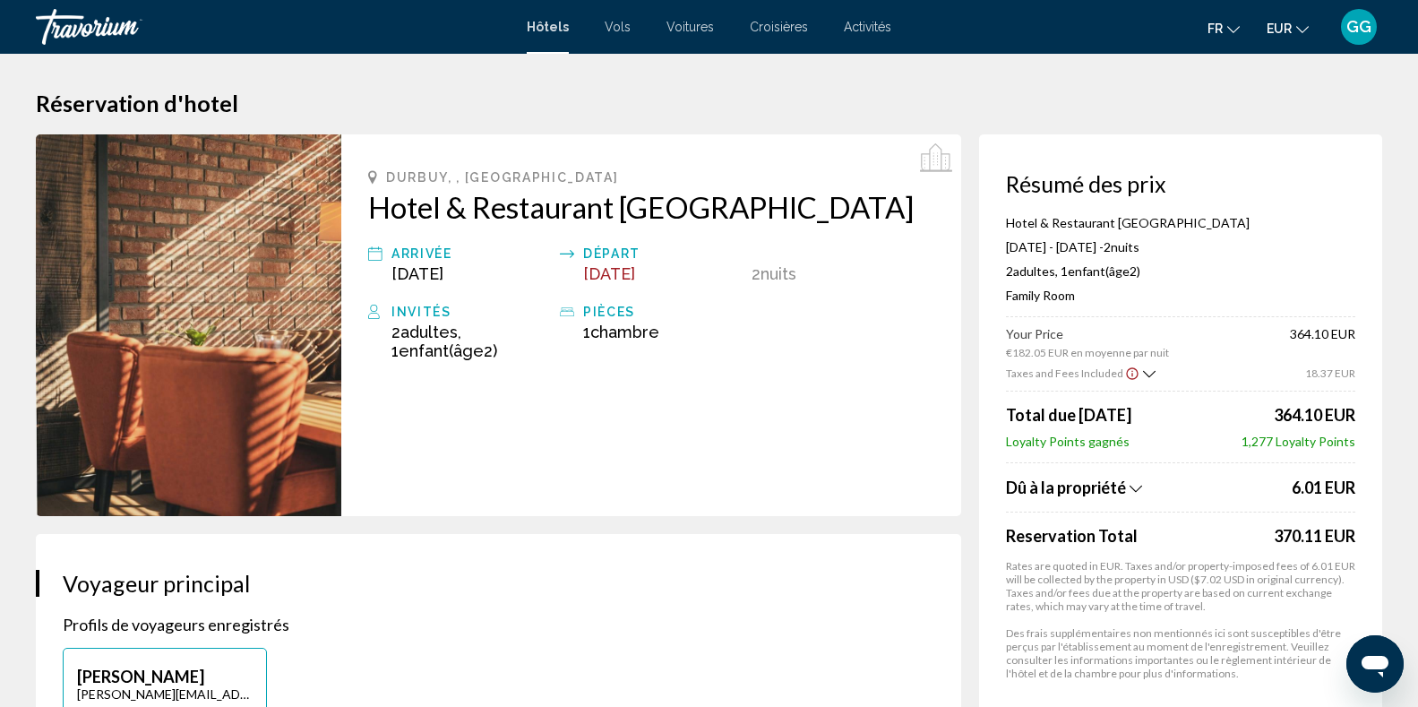
click at [109, 35] on div "Travorium" at bounding box center [125, 27] width 179 height 36
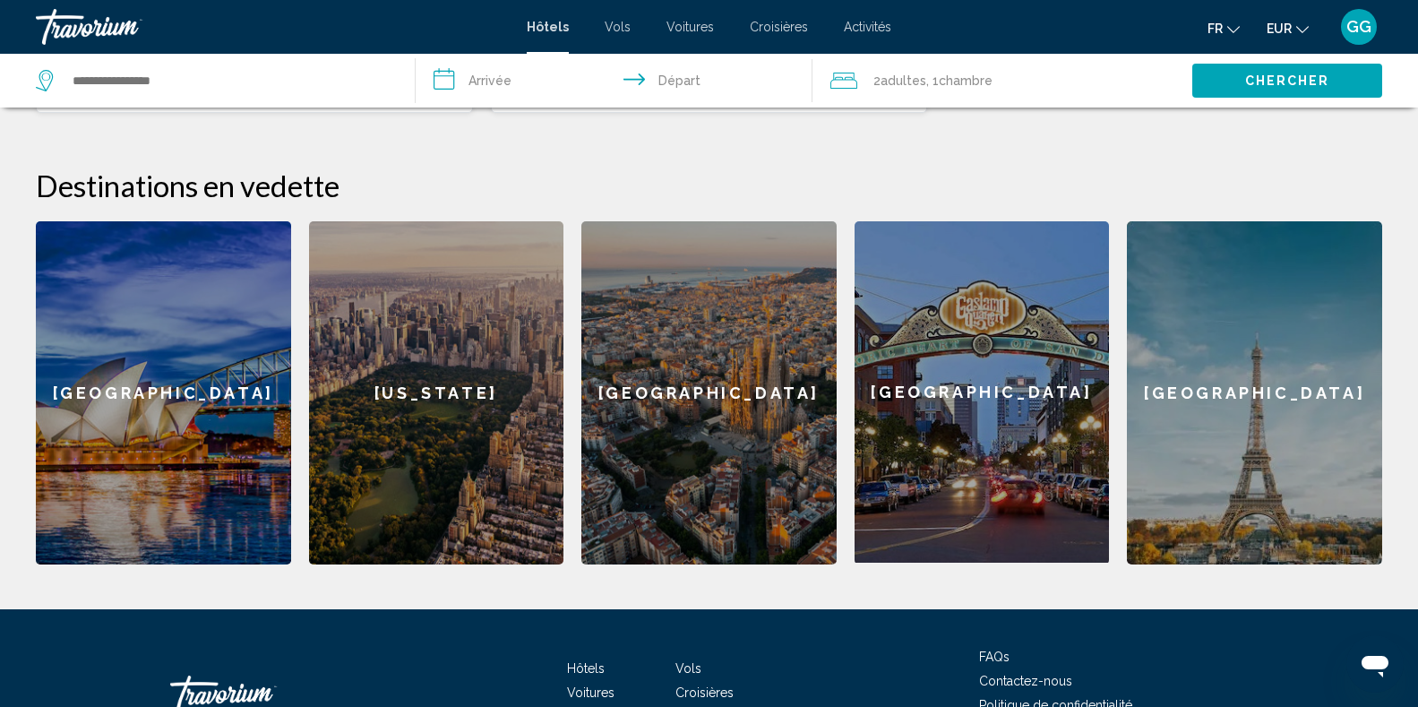
scroll to position [645, 0]
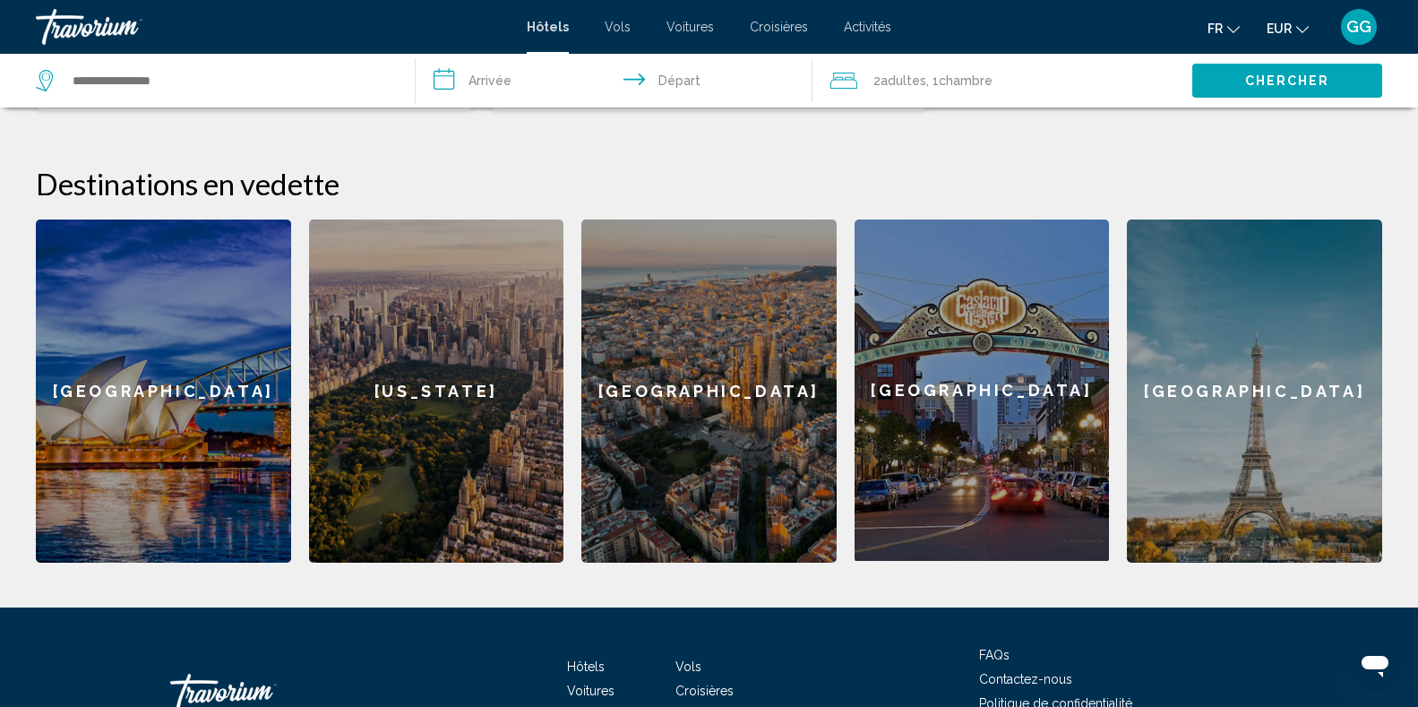
click at [425, 348] on div "[US_STATE]" at bounding box center [436, 390] width 255 height 343
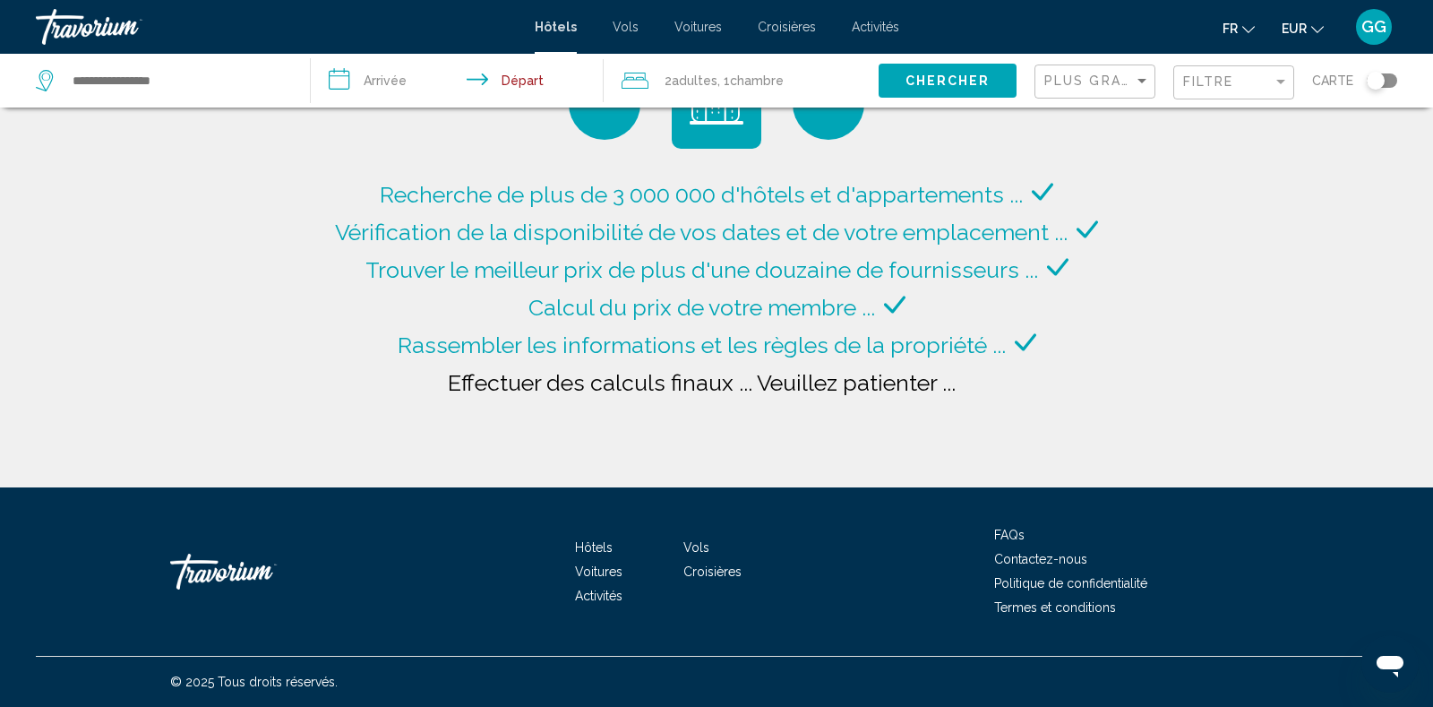
type input "**********"
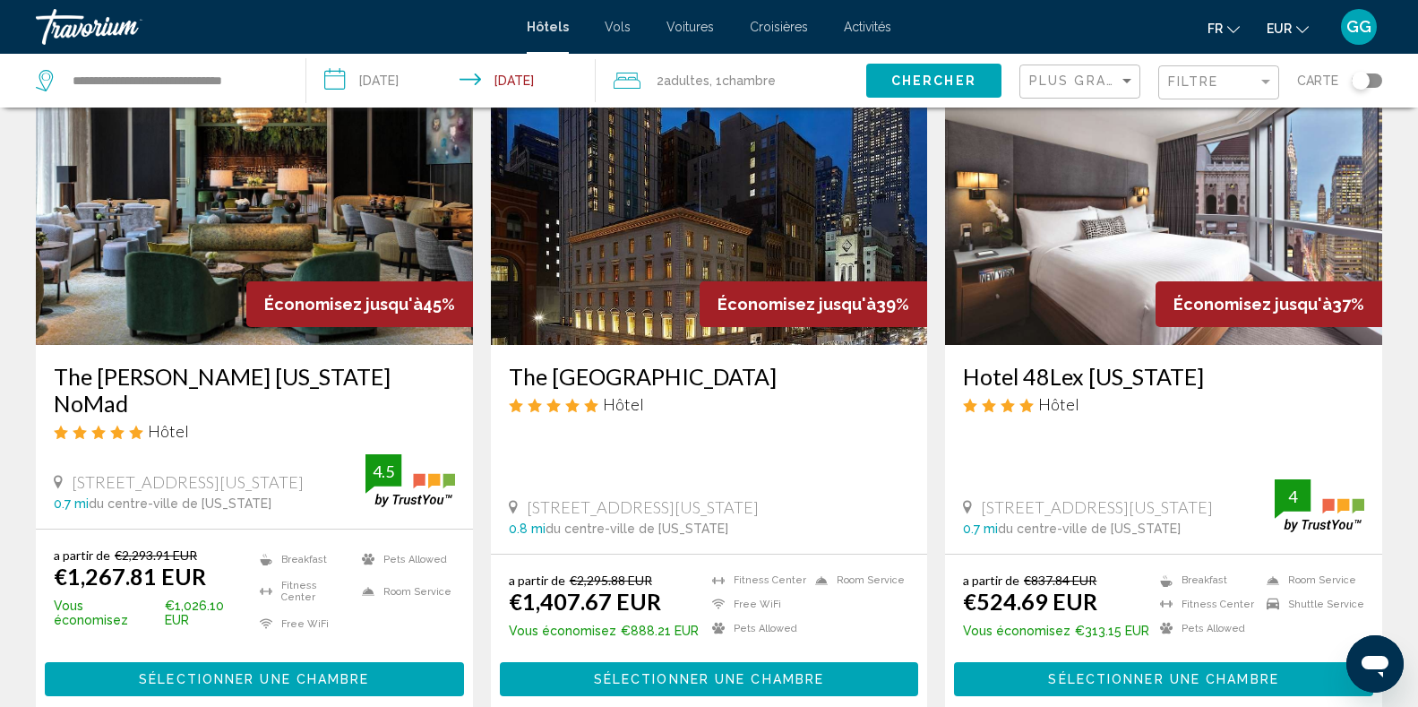
scroll to position [107, 0]
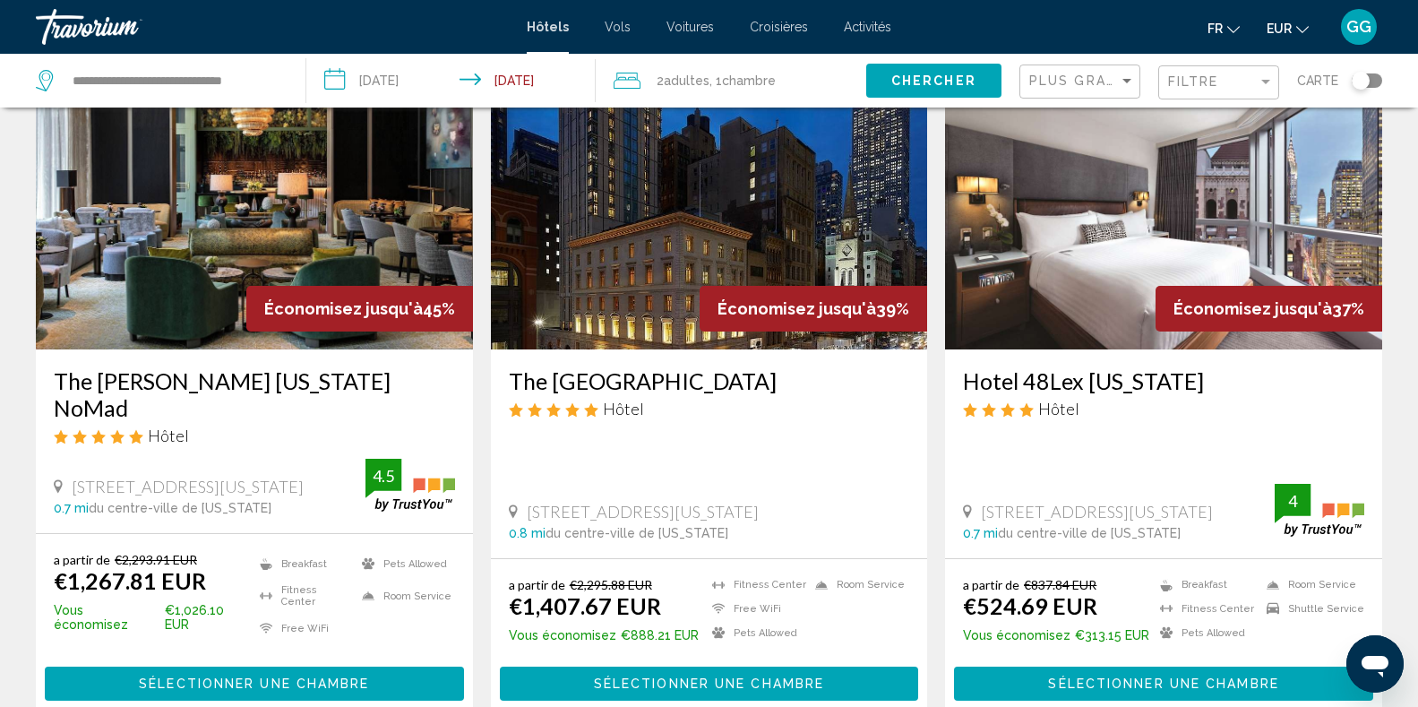
click at [1086, 390] on h3 "Hotel 48Lex [US_STATE]" at bounding box center [1163, 380] width 401 height 27
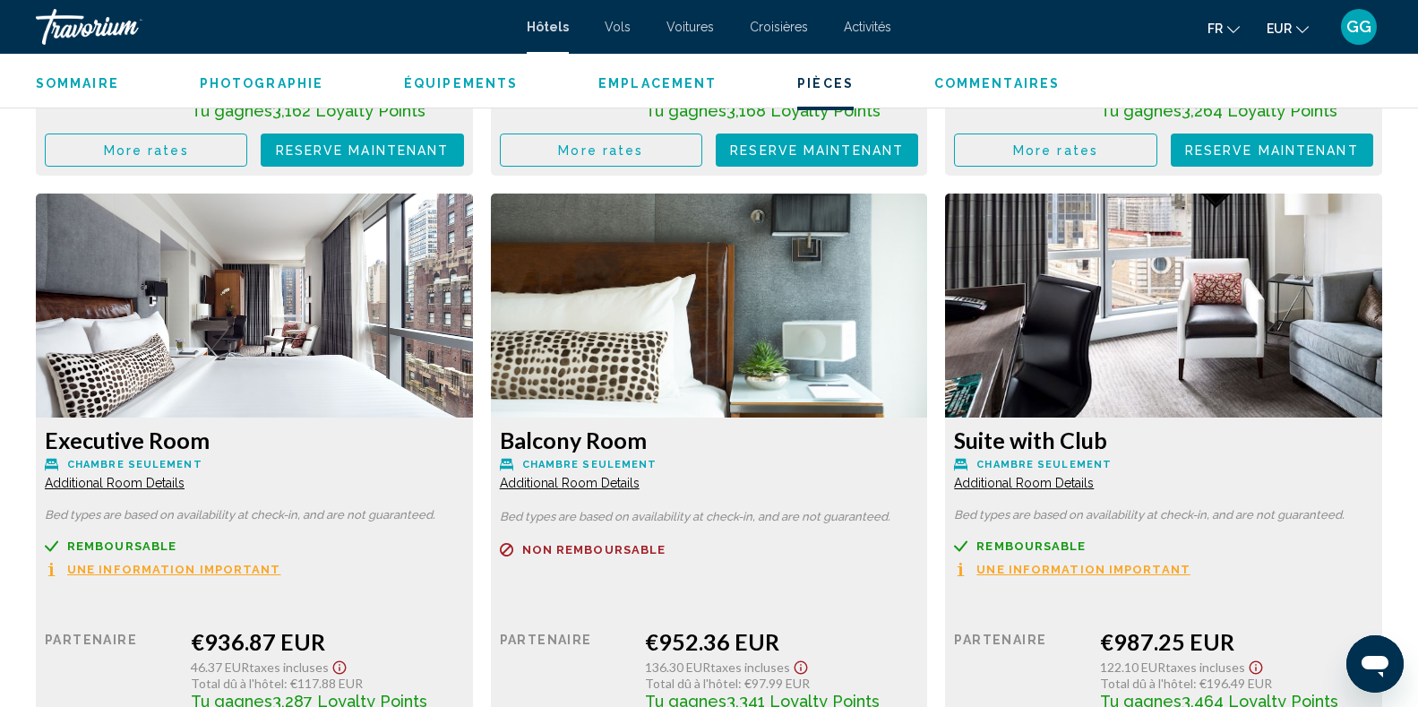
scroll to position [5983, 0]
